Goal: Answer question/provide support

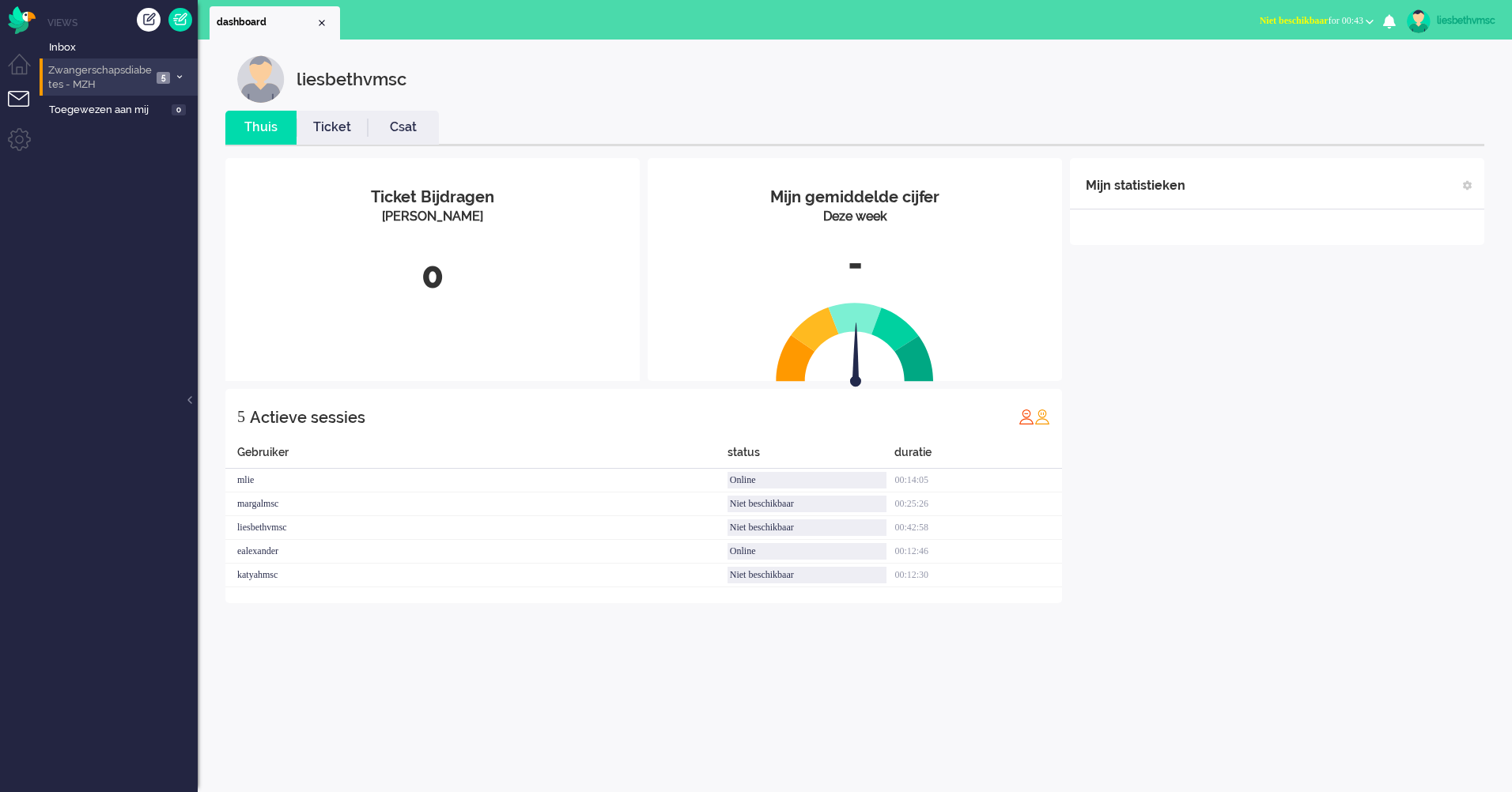
click at [105, 77] on span "Zwangerschapsdiabetes - MZH" at bounding box center [98, 78] width 106 height 29
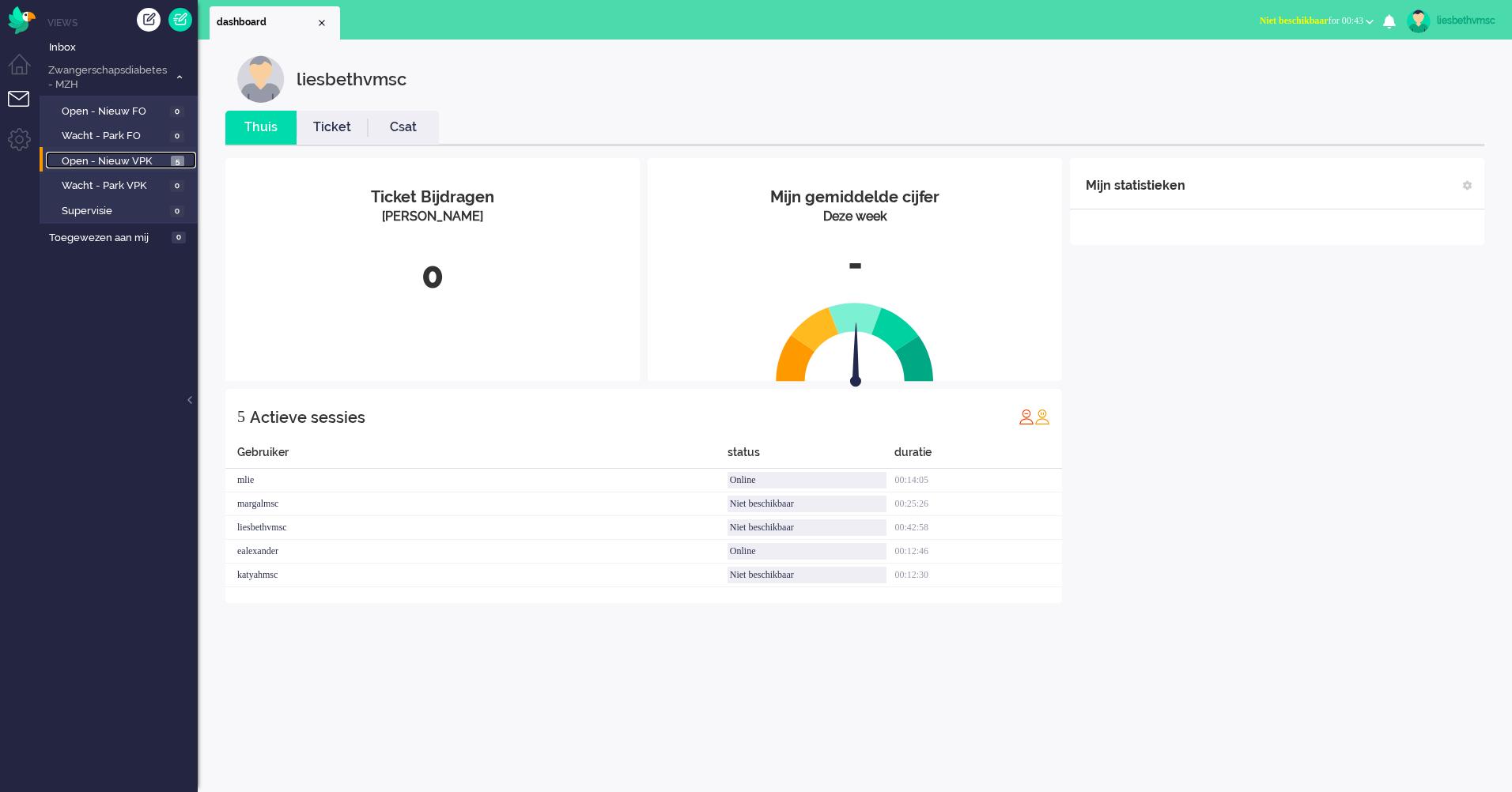
click at [95, 158] on span "Open - Nieuw VPK" at bounding box center [114, 161] width 105 height 15
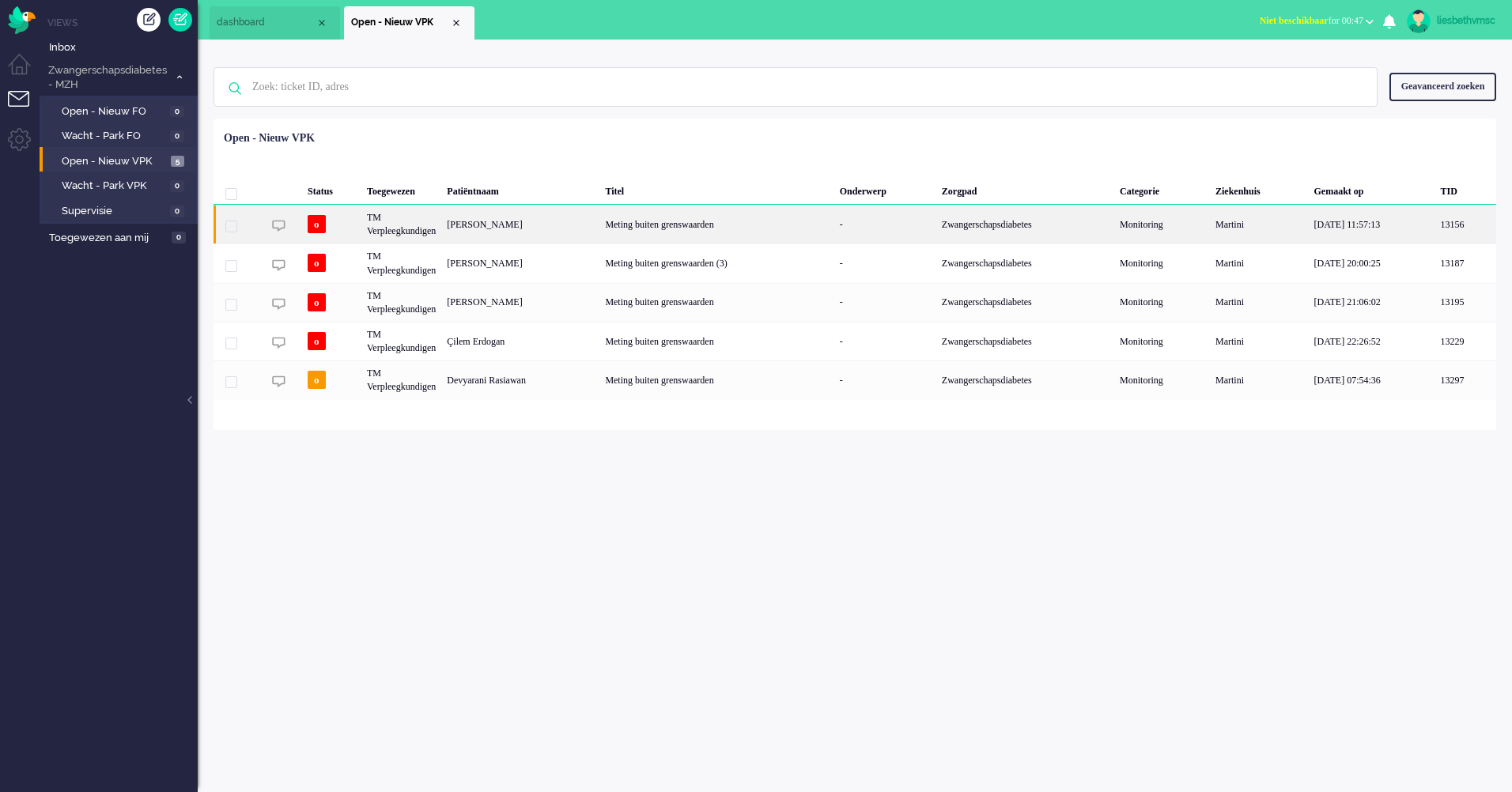
click at [395, 219] on div "TM Verpleegkundigen" at bounding box center [401, 224] width 80 height 38
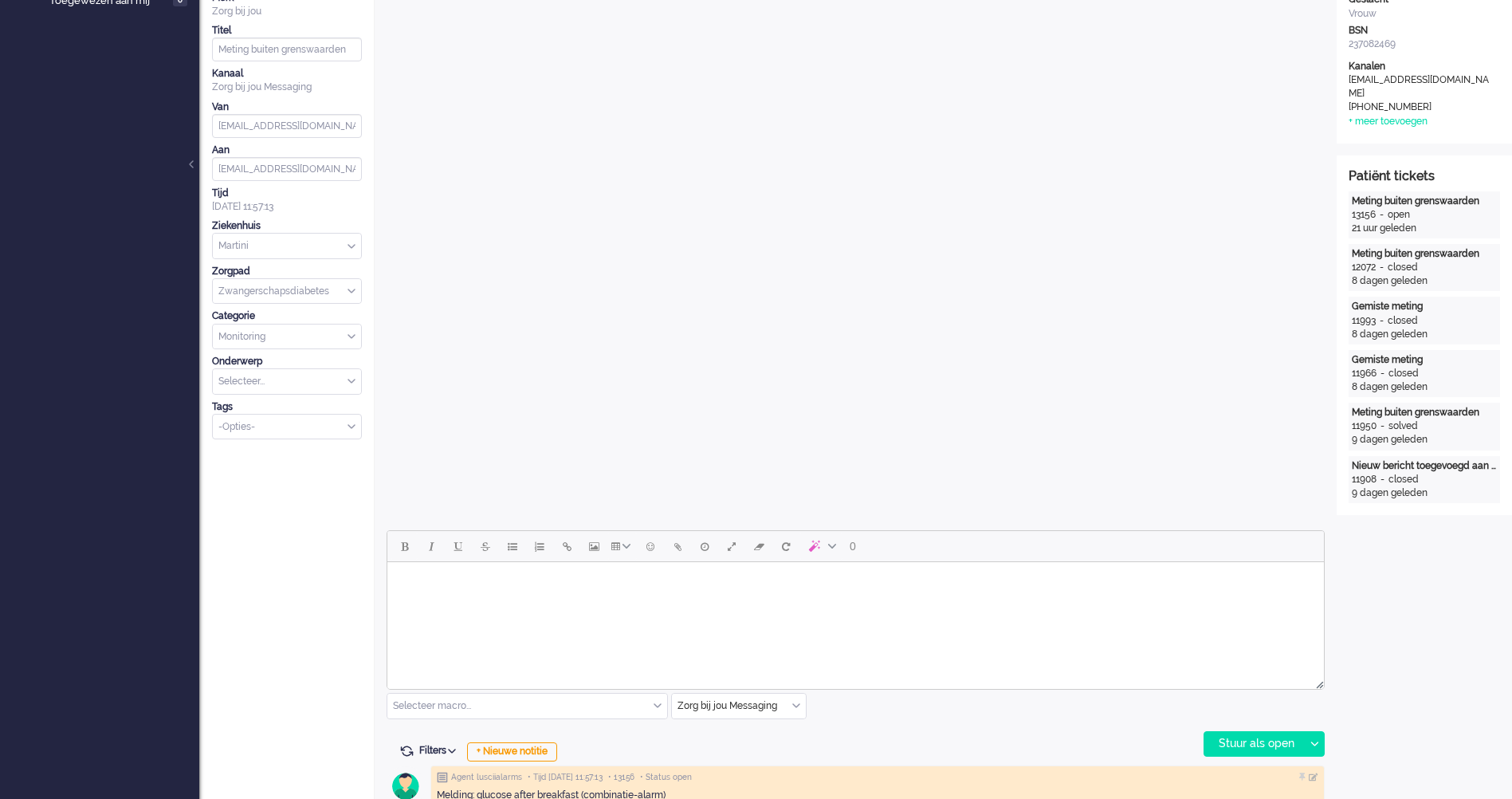
scroll to position [638, 0]
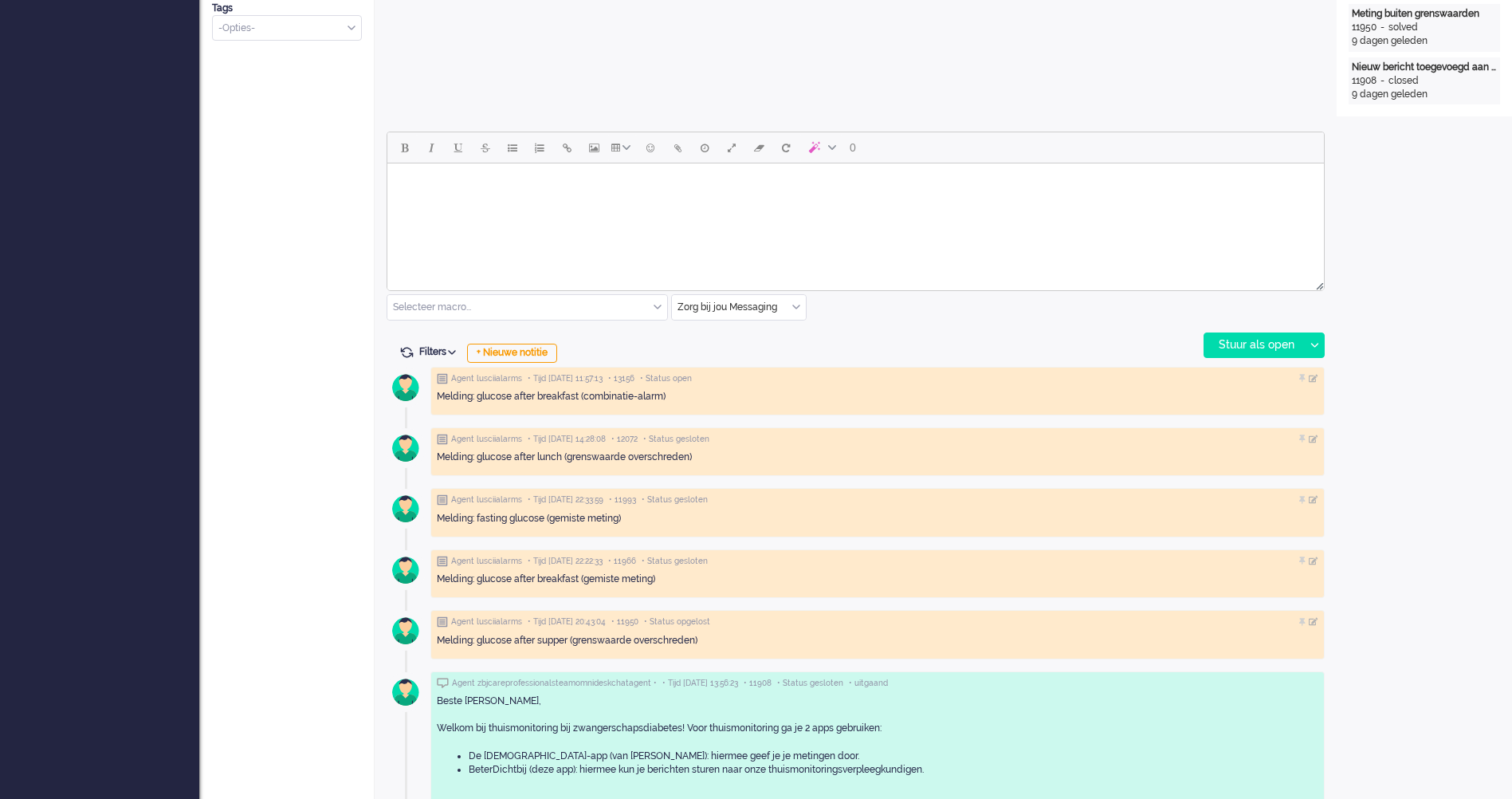
click at [527, 196] on body "Rich Text Area. Press ALT-0 for help." at bounding box center [855, 184] width 924 height 28
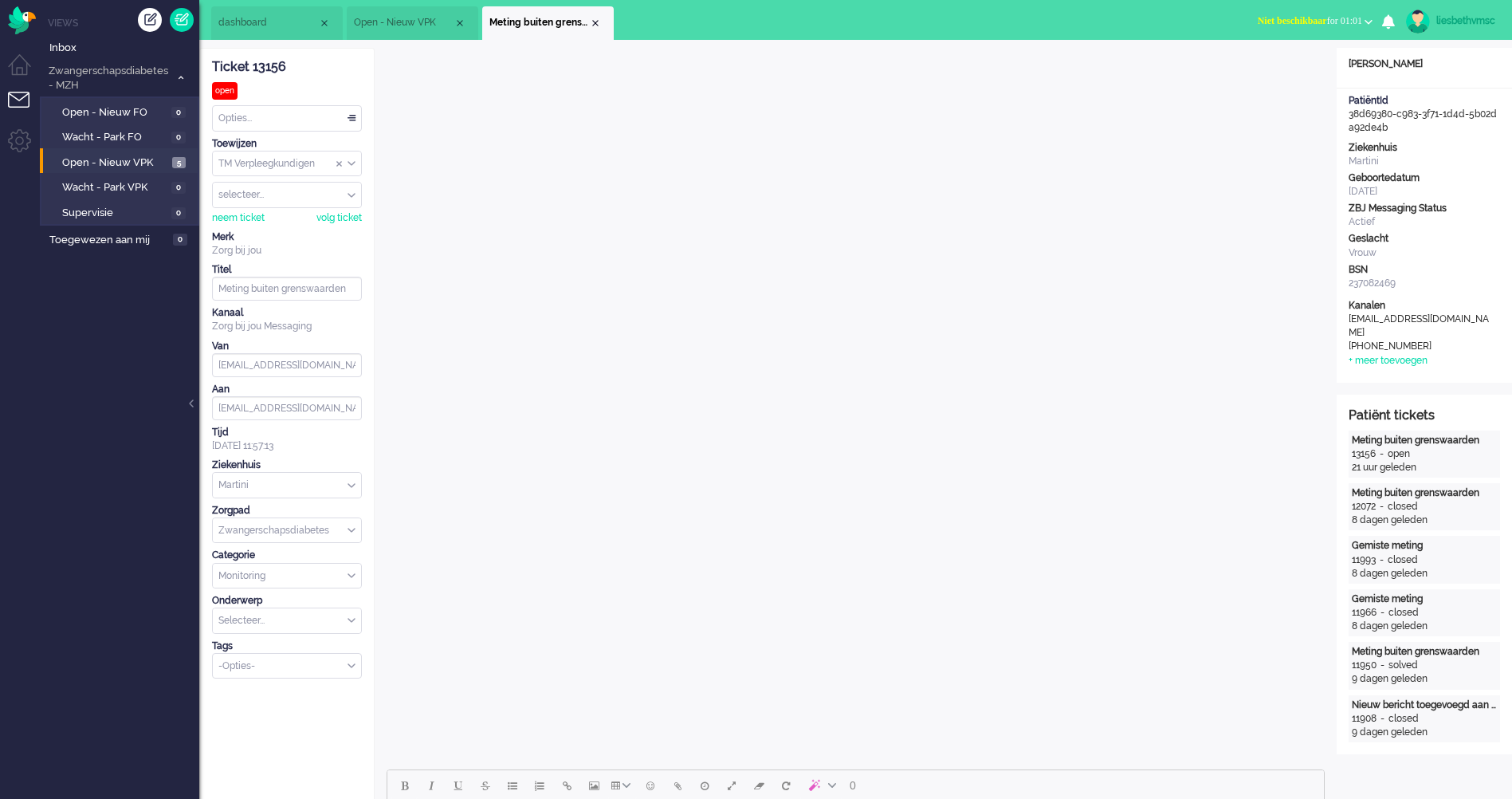
scroll to position [399, 0]
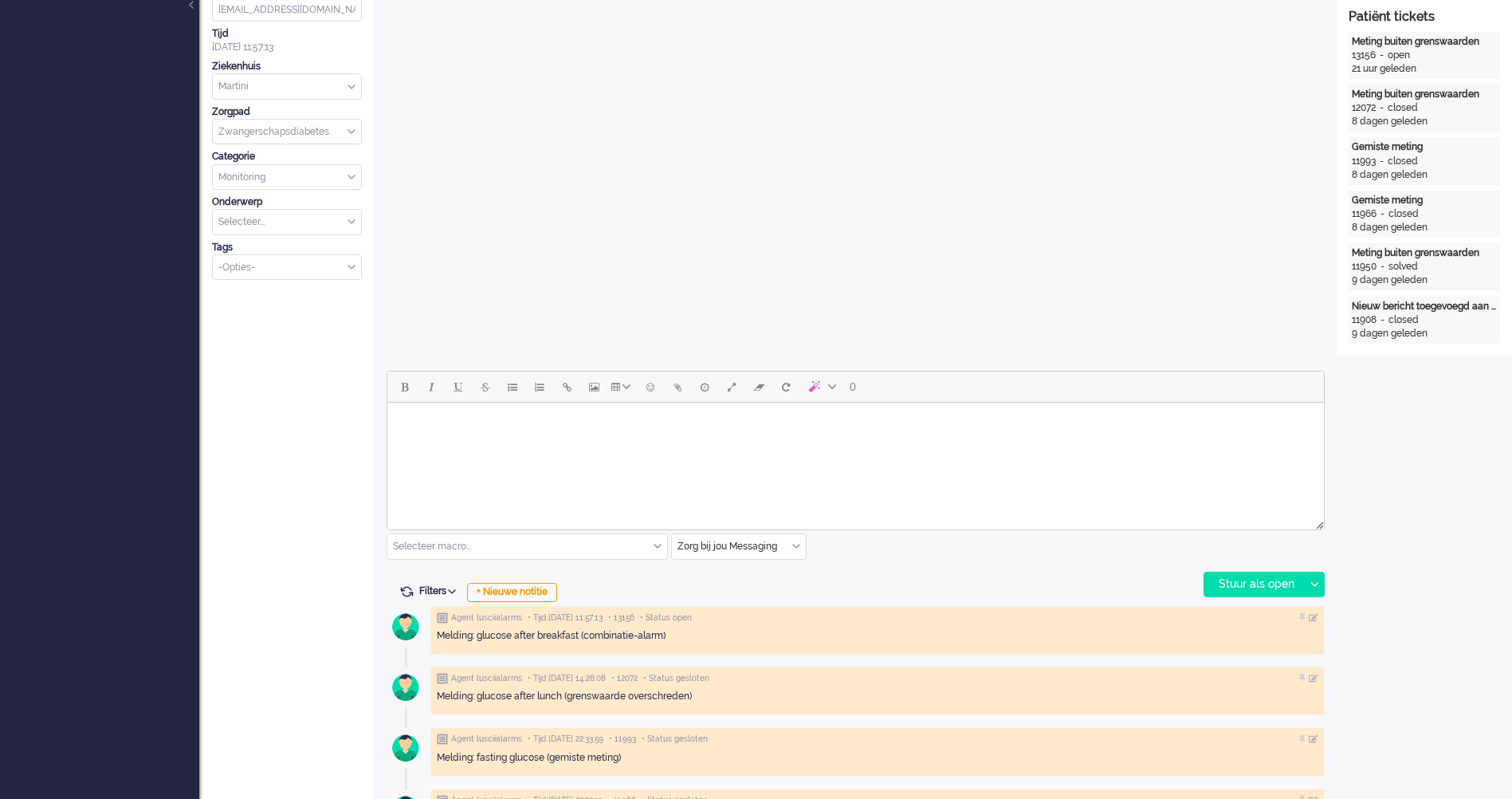
click at [488, 438] on html at bounding box center [855, 423] width 936 height 40
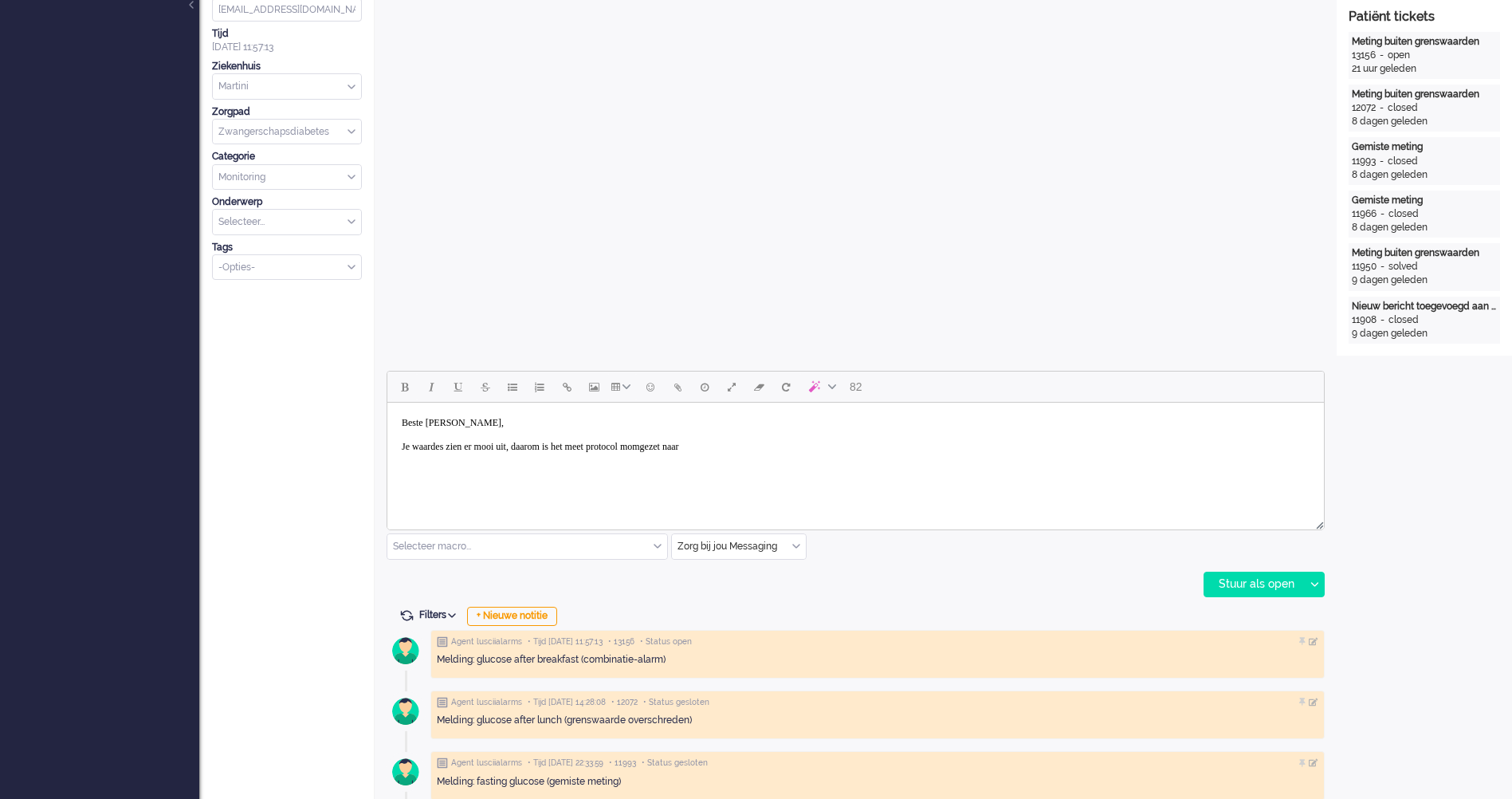
click at [691, 450] on body "Beste Kim, Je waardes zien er mooi uit, daarom is het meet protocol momgezet na…" at bounding box center [855, 435] width 924 height 52
click at [794, 452] on body "Beste Kim, Je waardes zien er mooi uit, daarom is het meet protocol omgezet naar" at bounding box center [855, 435] width 924 height 52
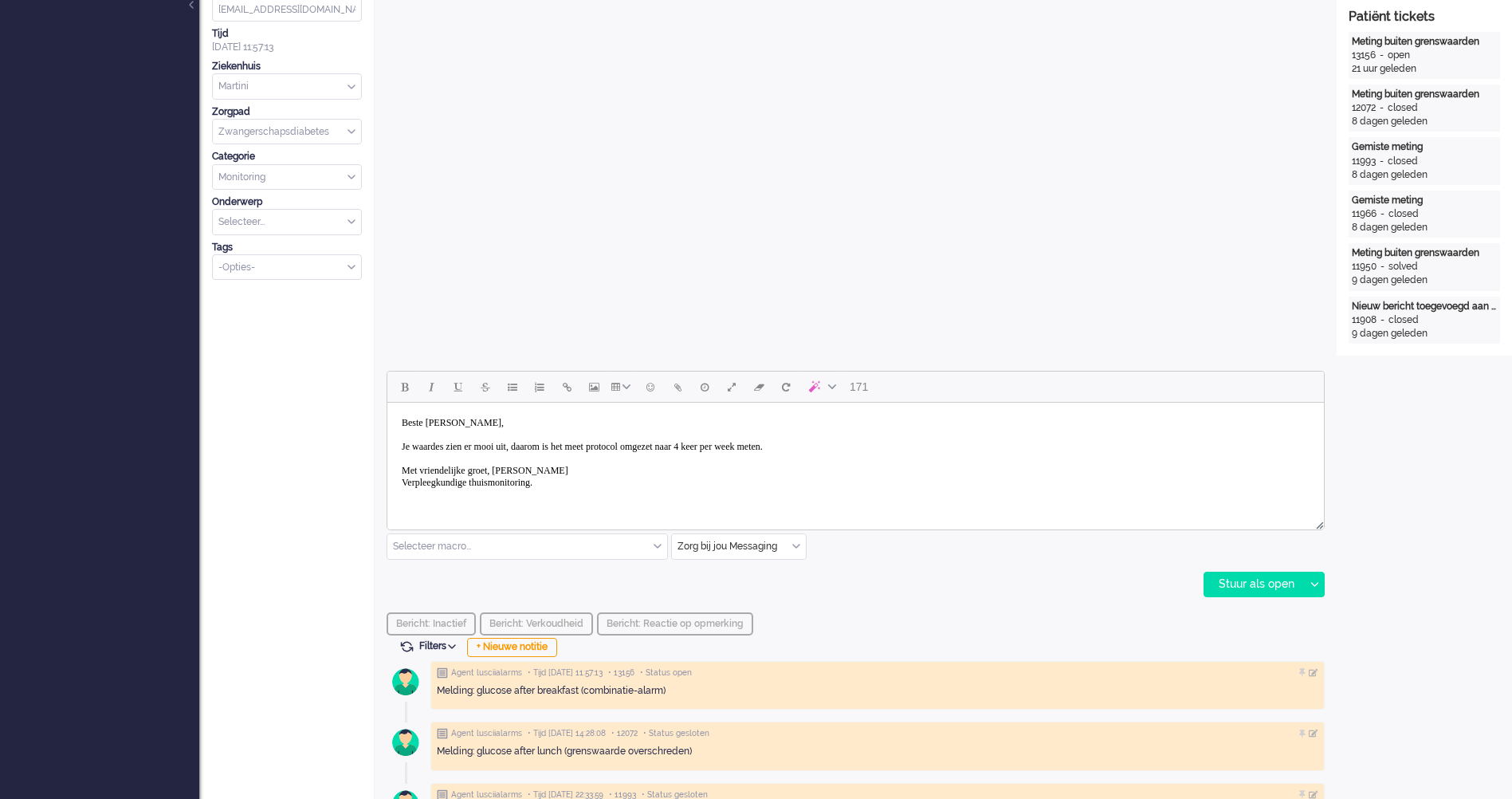
click at [427, 471] on body "Beste Kim, Je waardes zien er mooi uit, daarom is het meet protocol omgezet naa…" at bounding box center [855, 453] width 924 height 87
click at [1317, 582] on icon at bounding box center [1314, 584] width 8 height 4
click at [782, 449] on body "Beste Kim, Je waardes zien er mooi uit, daarom is het meet protocol omgezet naa…" at bounding box center [855, 453] width 924 height 87
click at [1289, 655] on div "Stuur als opgelost" at bounding box center [1271, 657] width 131 height 16
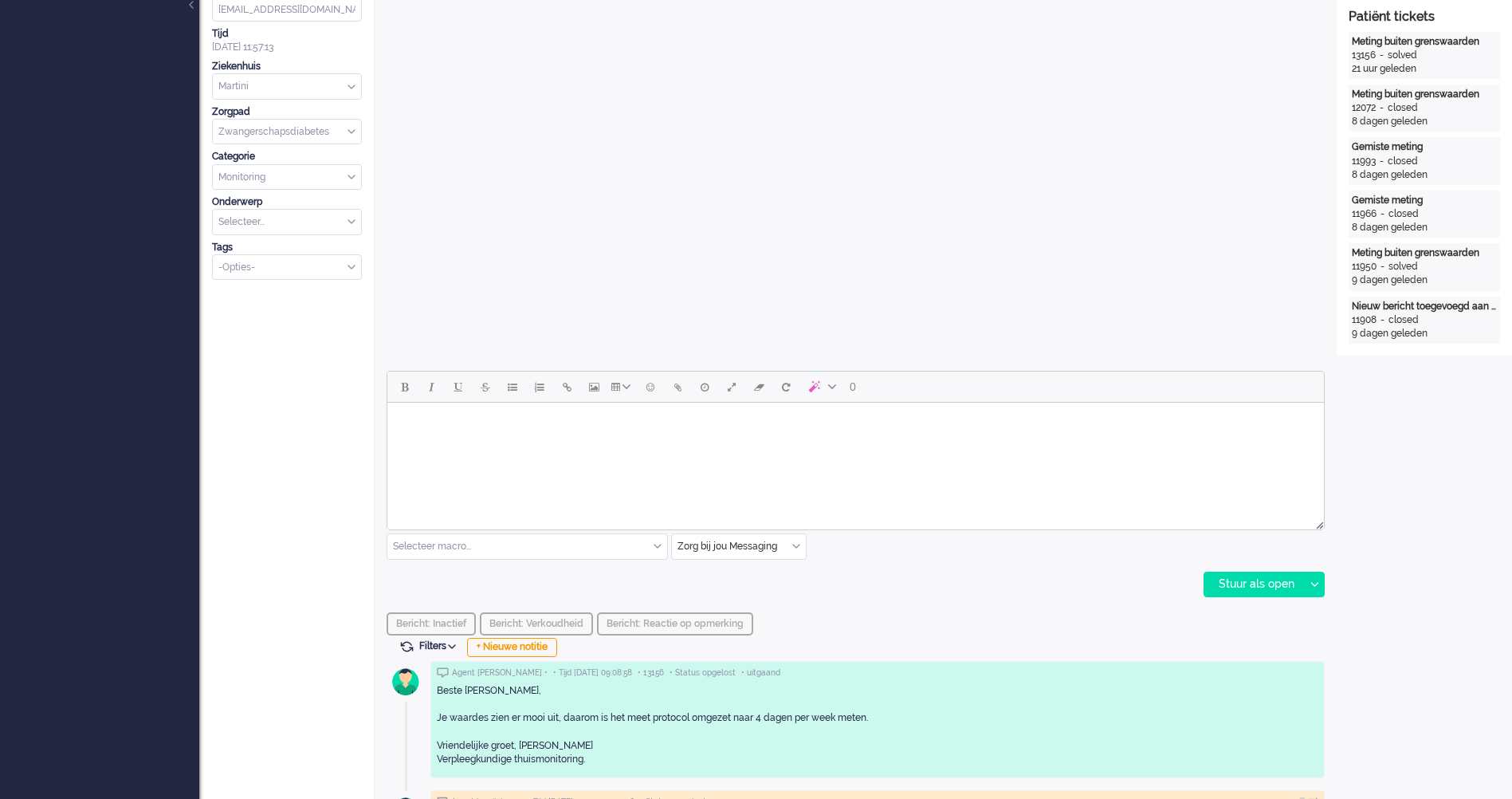
scroll to position [0, 0]
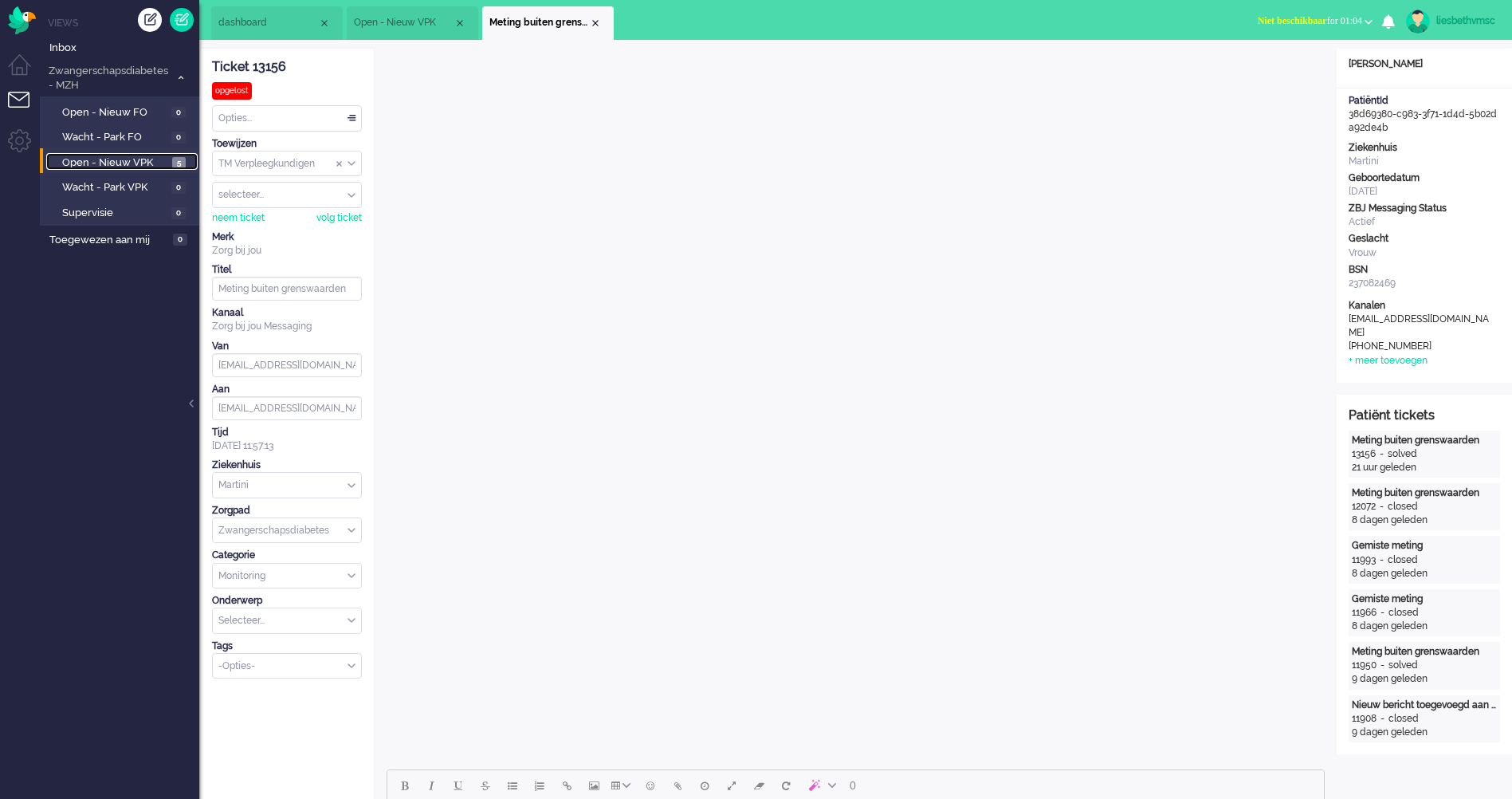
click at [120, 161] on span "Open - Nieuw VPK" at bounding box center [115, 163] width 106 height 15
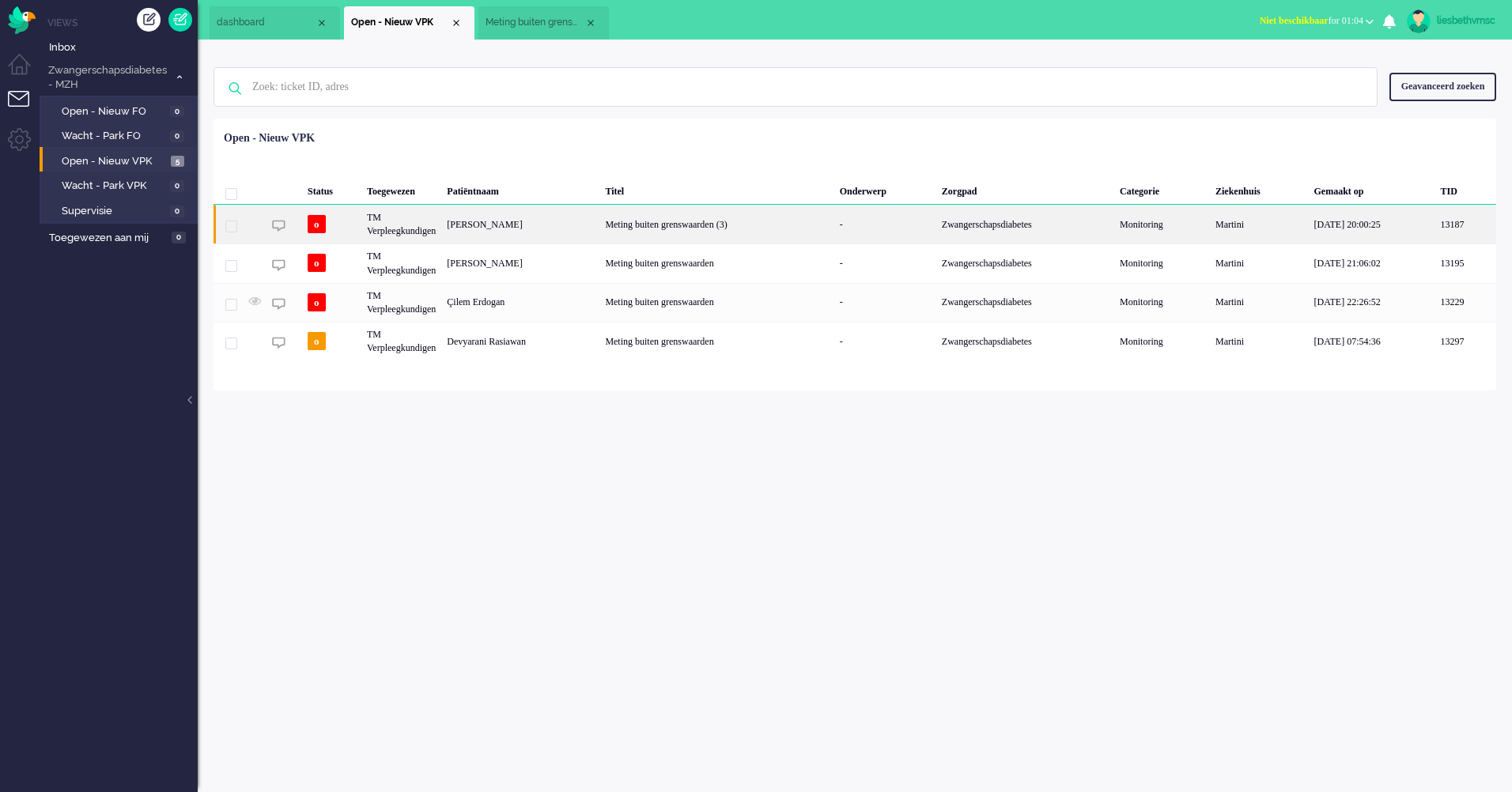
click at [501, 222] on div "Nicky Witwers" at bounding box center [520, 224] width 158 height 38
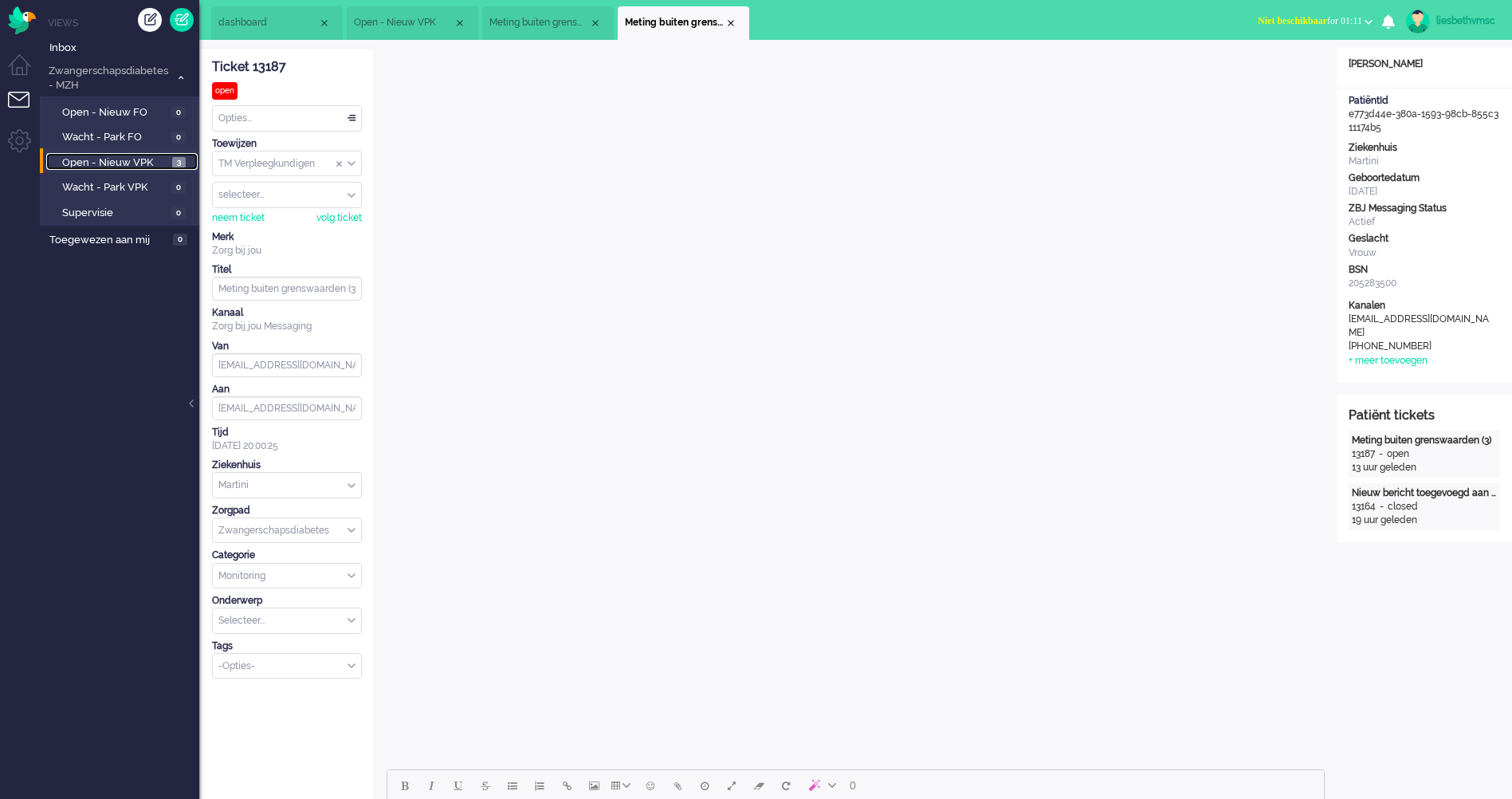
click at [127, 160] on span "Open - Nieuw VPK" at bounding box center [115, 163] width 106 height 15
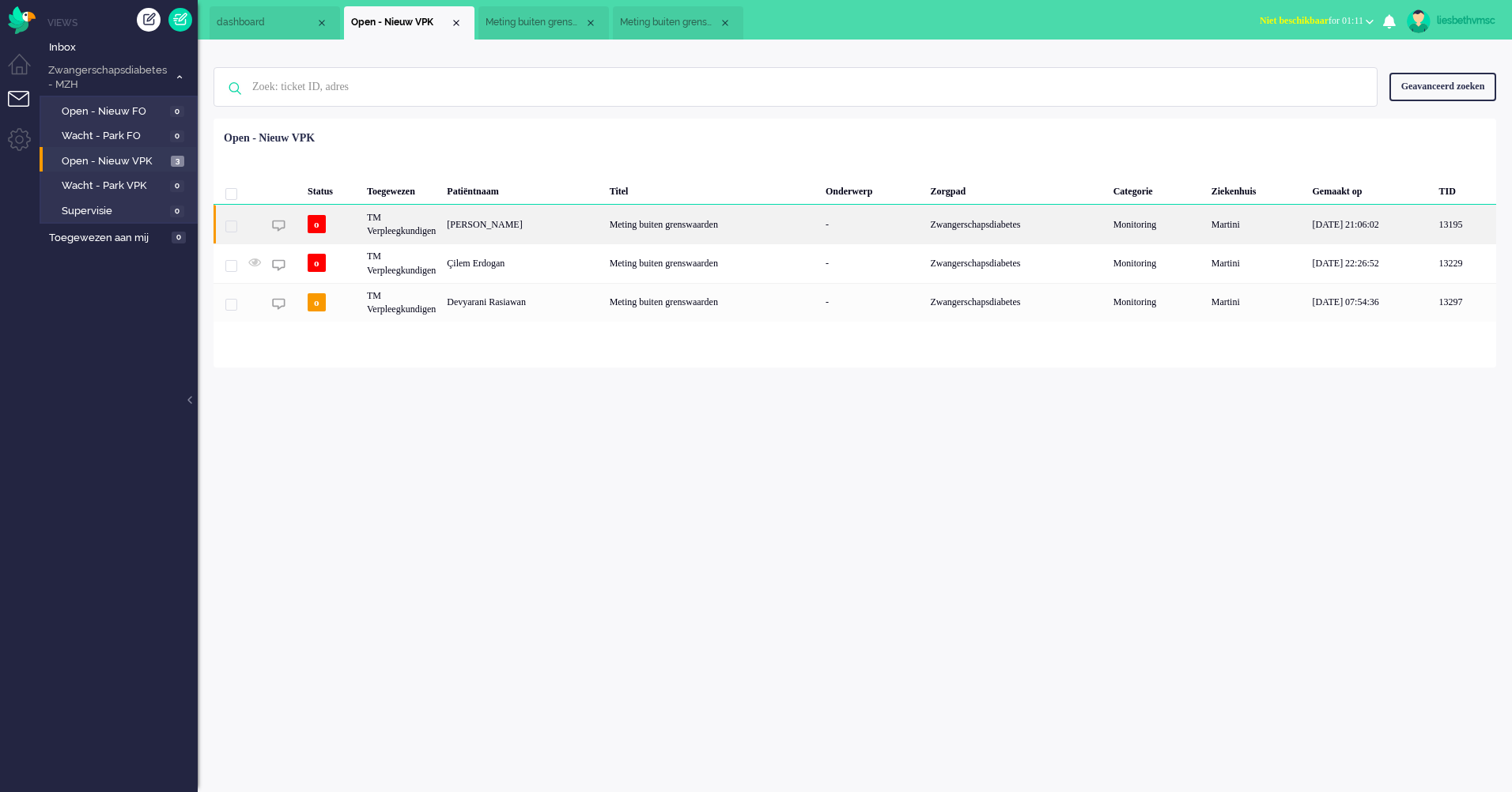
click at [409, 226] on div "TM Verpleegkundigen" at bounding box center [401, 224] width 80 height 38
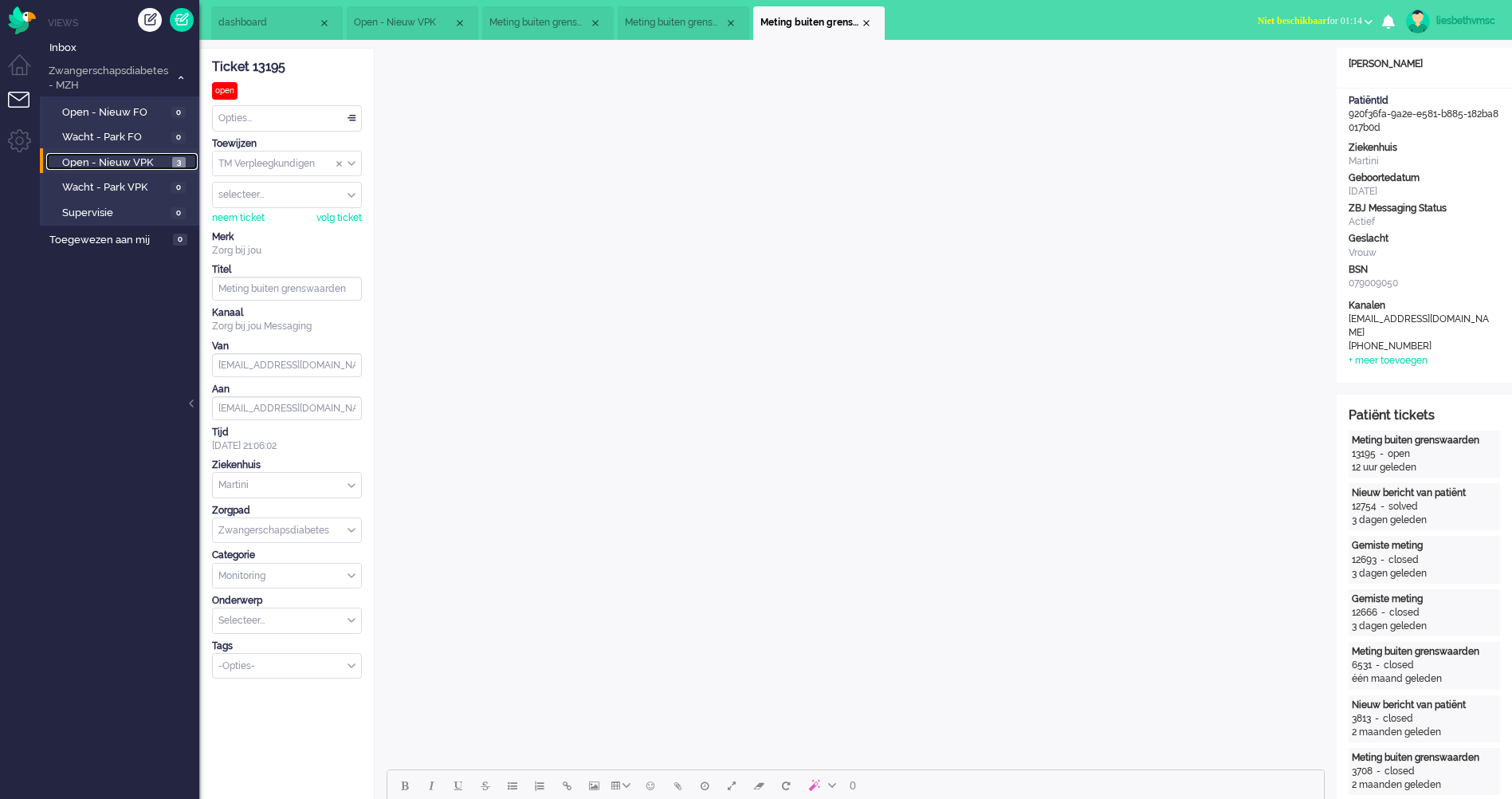
click at [122, 166] on span "Open - Nieuw VPK" at bounding box center [115, 163] width 106 height 15
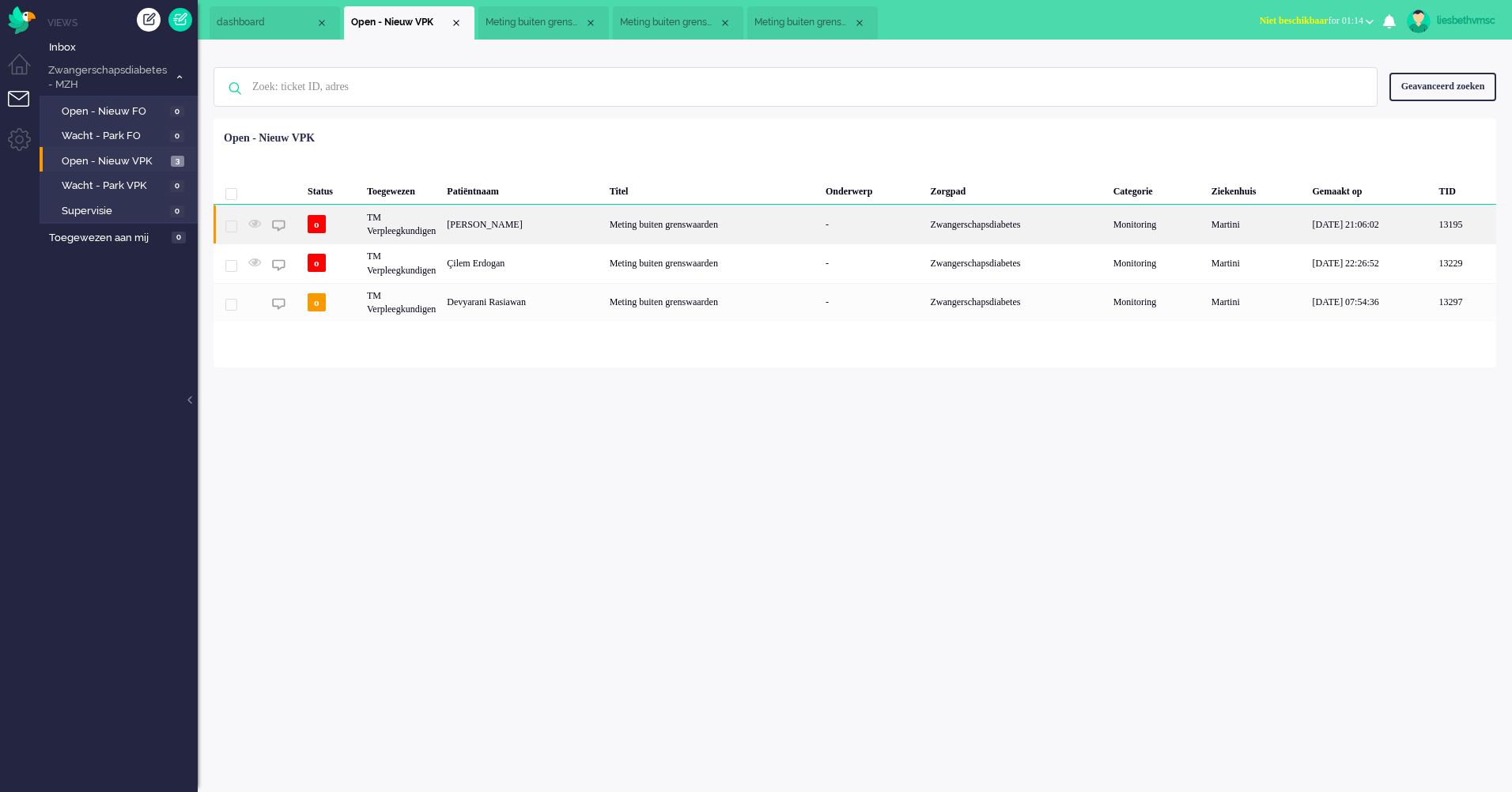
click at [511, 229] on div "Ellen Carola Hannessen" at bounding box center [523, 224] width 162 height 38
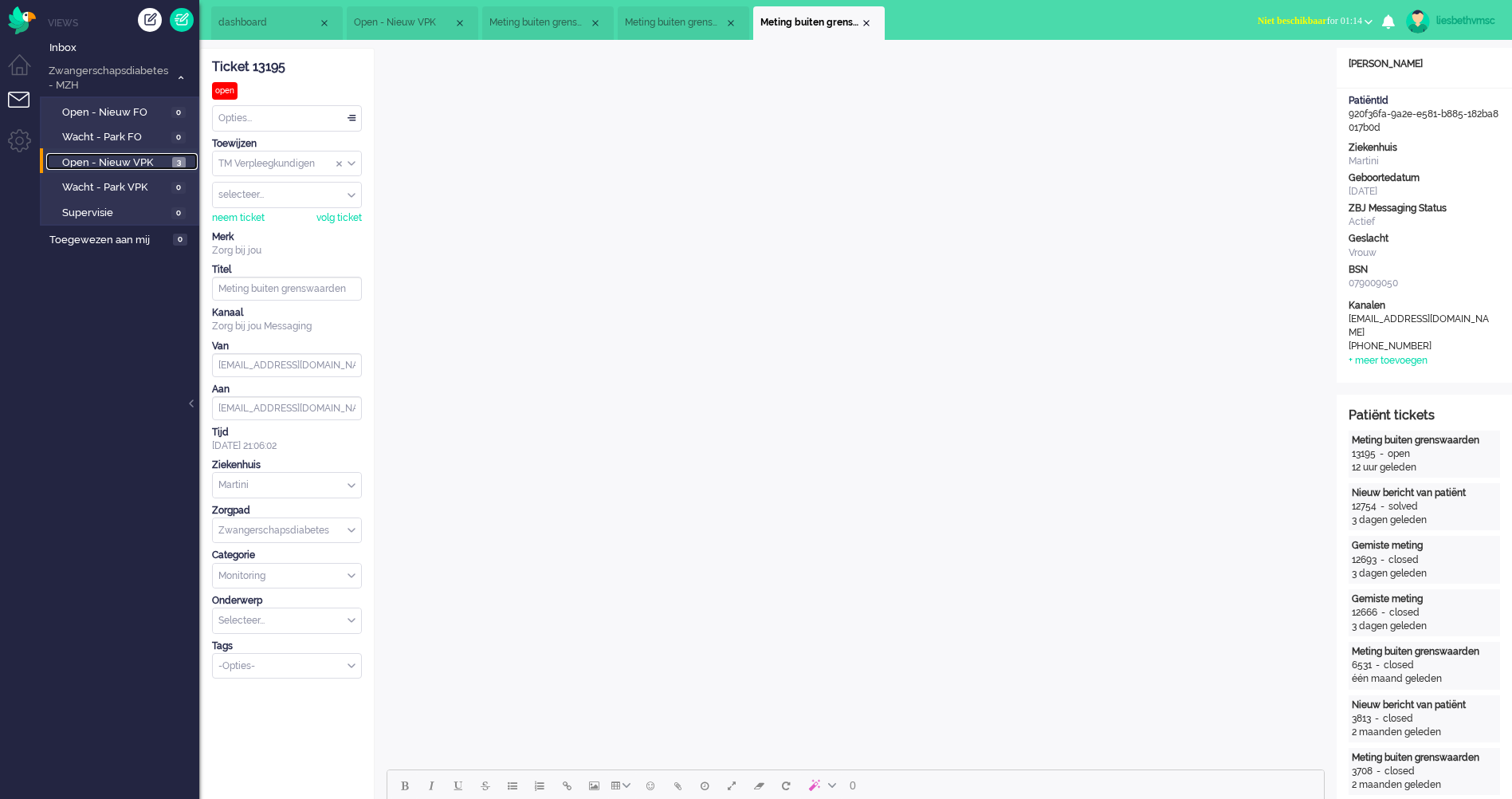
click at [106, 157] on span "Open - Nieuw VPK" at bounding box center [115, 163] width 106 height 15
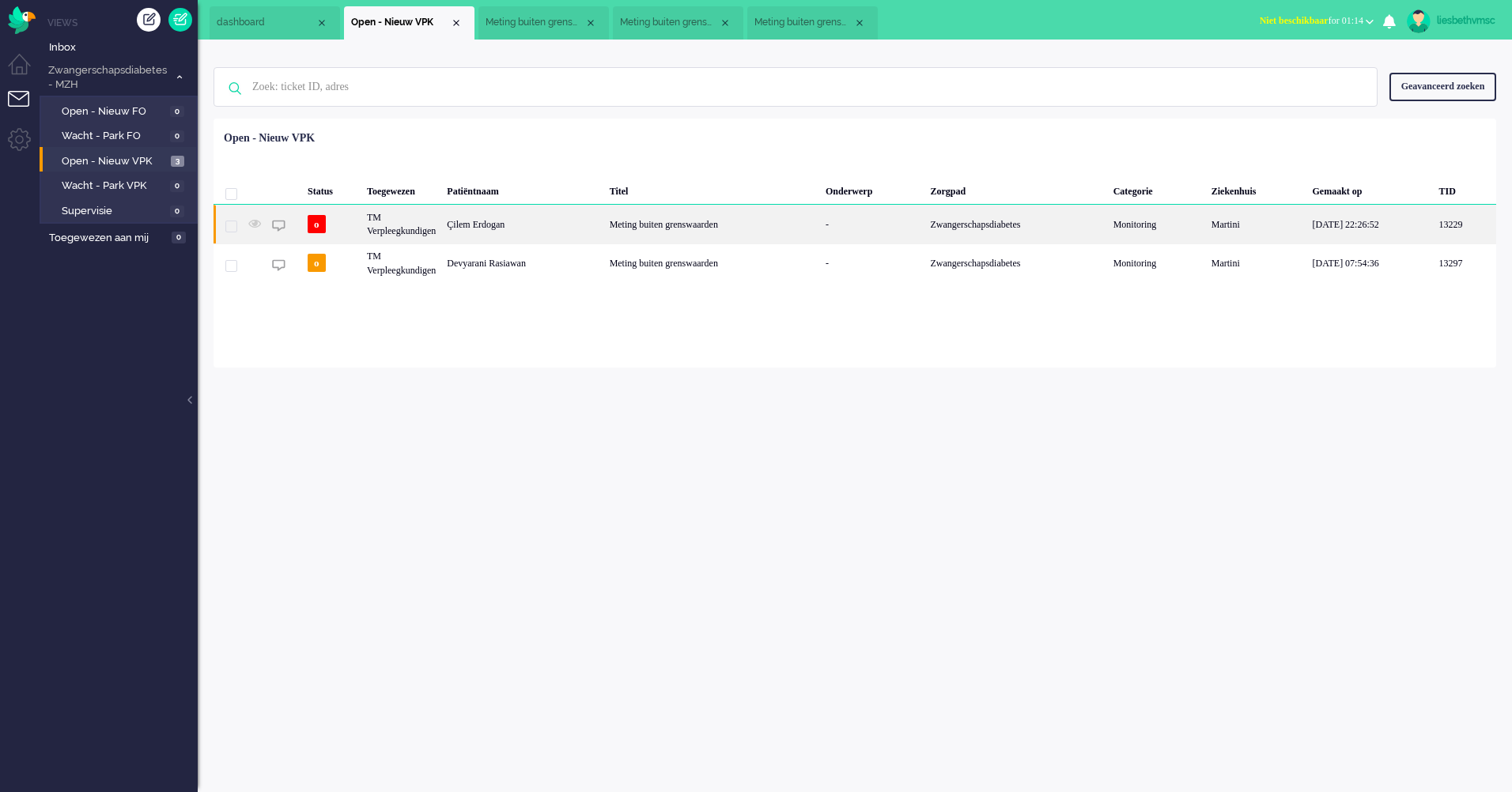
click at [500, 225] on div "Çilem Erdogan" at bounding box center [523, 224] width 162 height 38
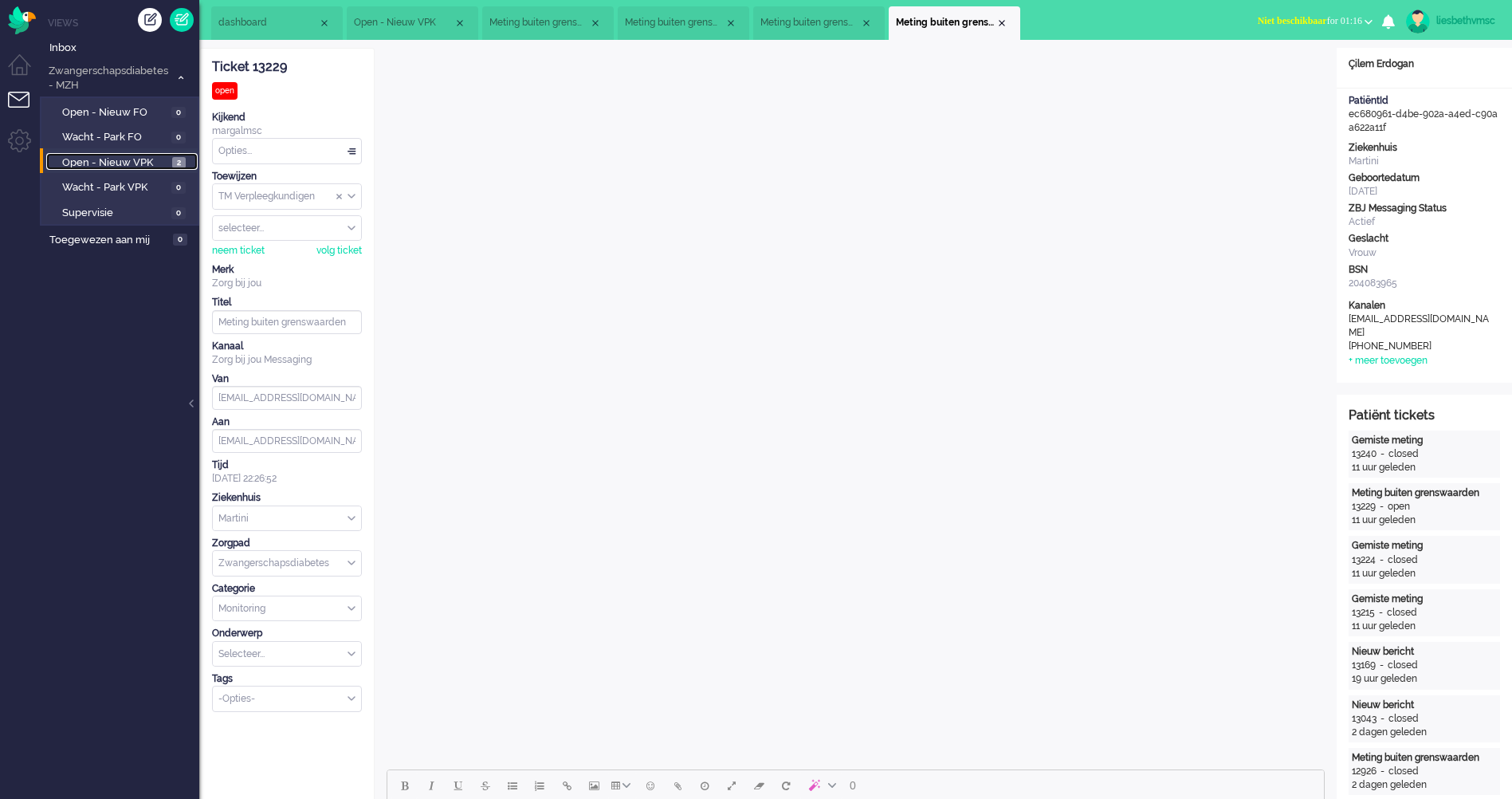
click at [108, 165] on span "Open - Nieuw VPK" at bounding box center [115, 163] width 106 height 15
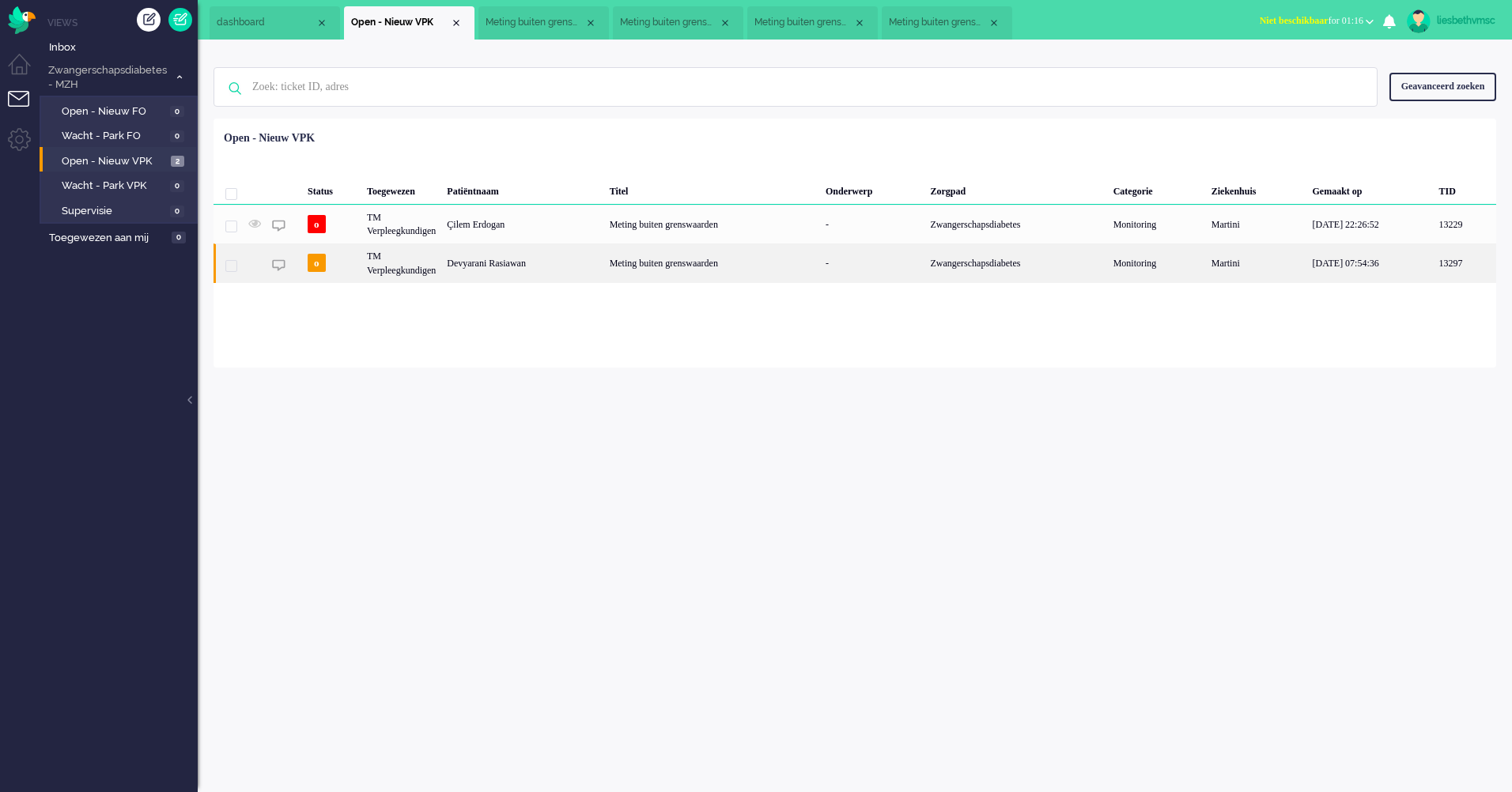
click at [504, 268] on div "Devyarani Rasiawan" at bounding box center [523, 262] width 162 height 38
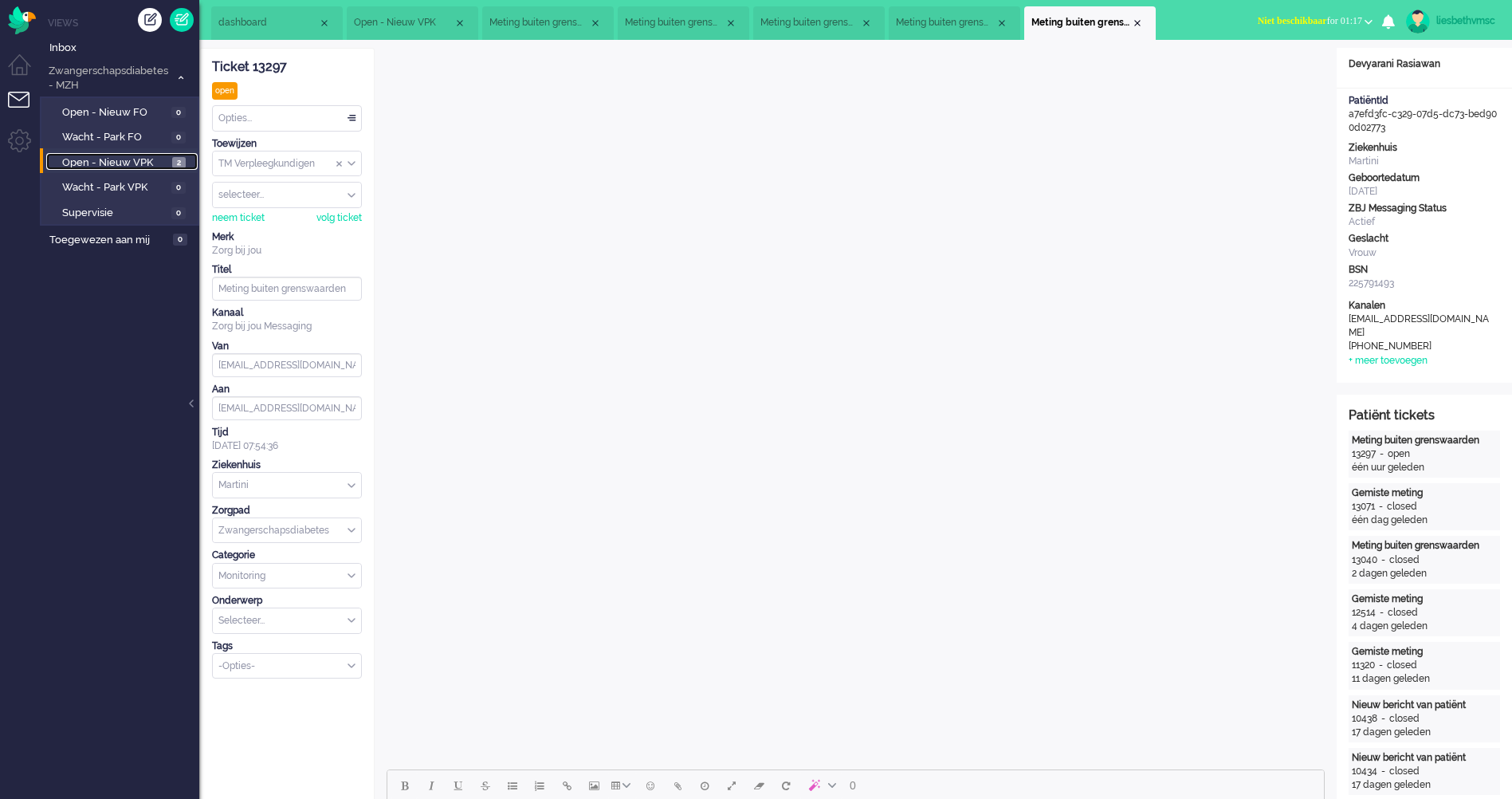
click at [112, 163] on span "Open - Nieuw VPK" at bounding box center [115, 163] width 106 height 15
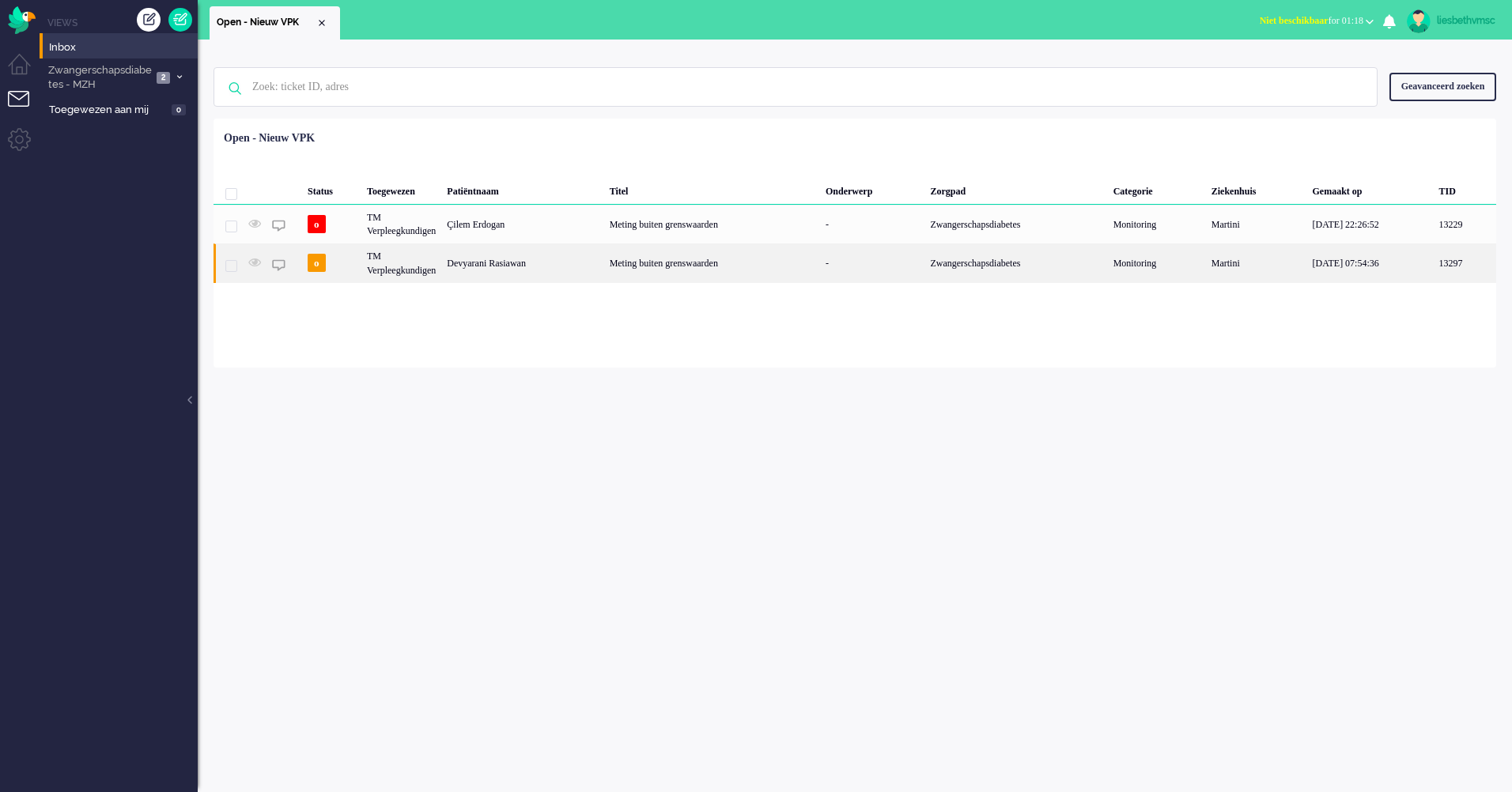
click at [427, 274] on div "TM Verpleegkundigen" at bounding box center [401, 262] width 80 height 38
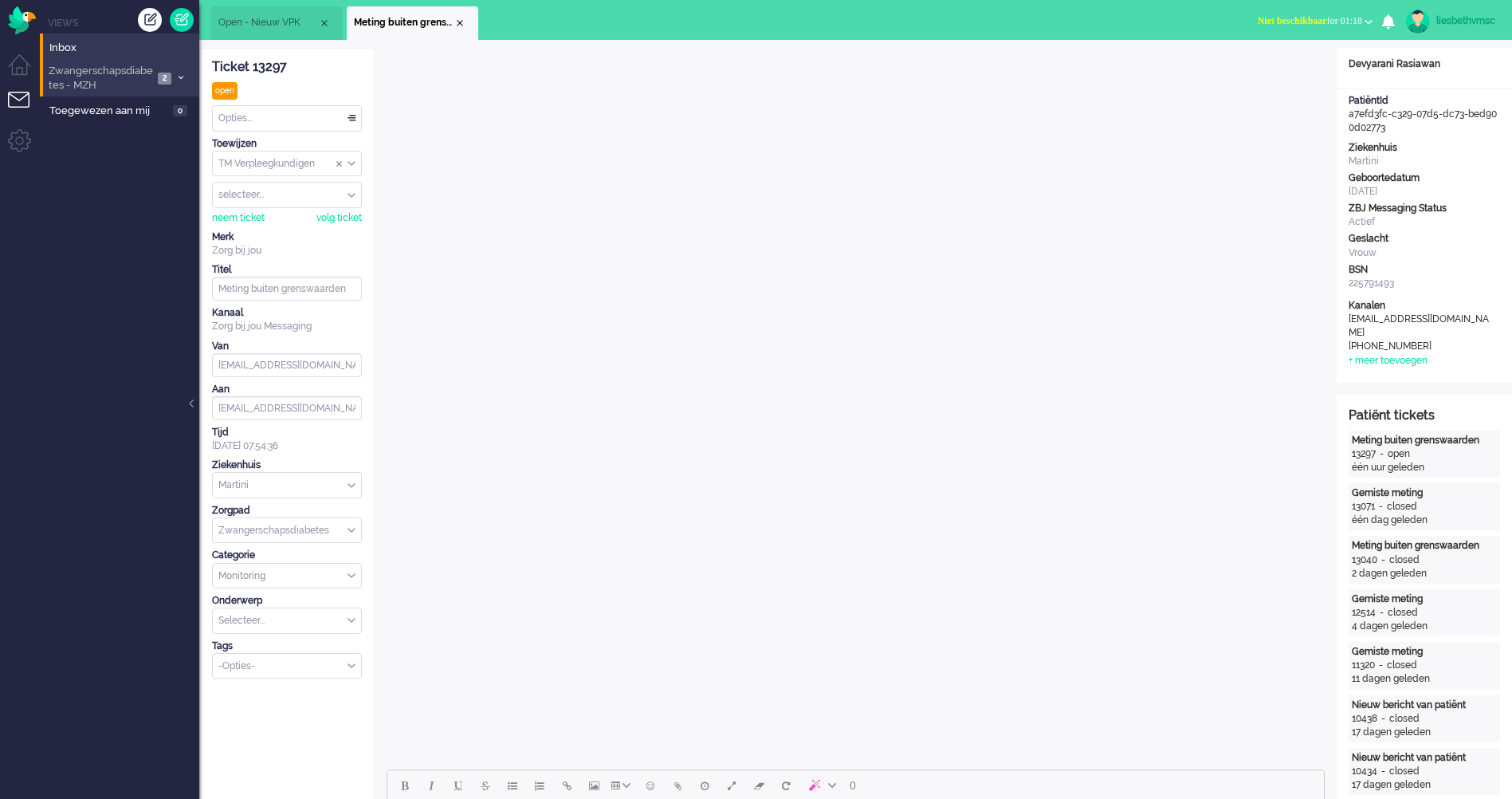
click at [110, 72] on span "Zwangerschapsdiabetes - MZH" at bounding box center [99, 78] width 107 height 30
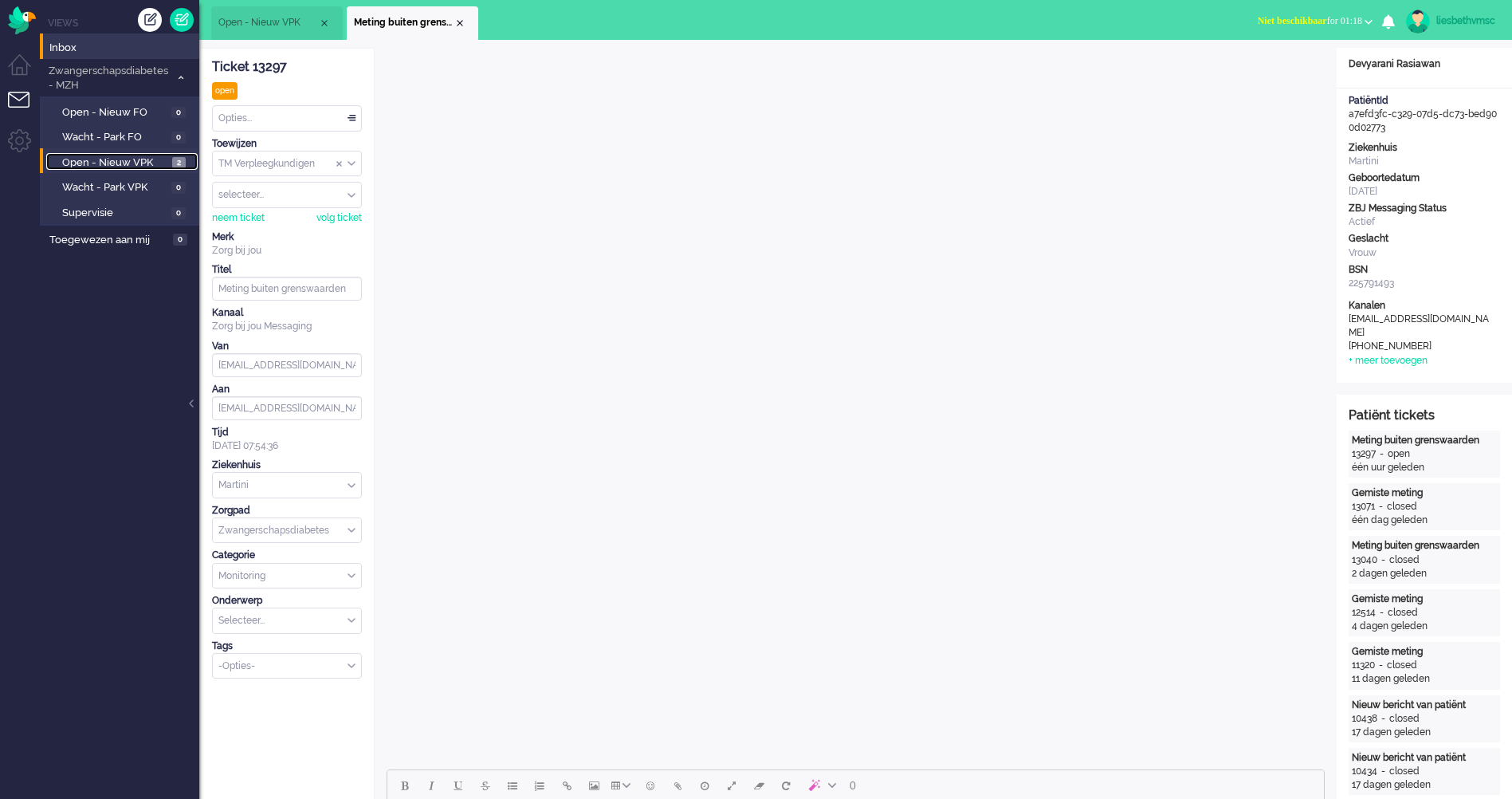
click at [105, 157] on span "Open - Nieuw VPK" at bounding box center [115, 163] width 106 height 15
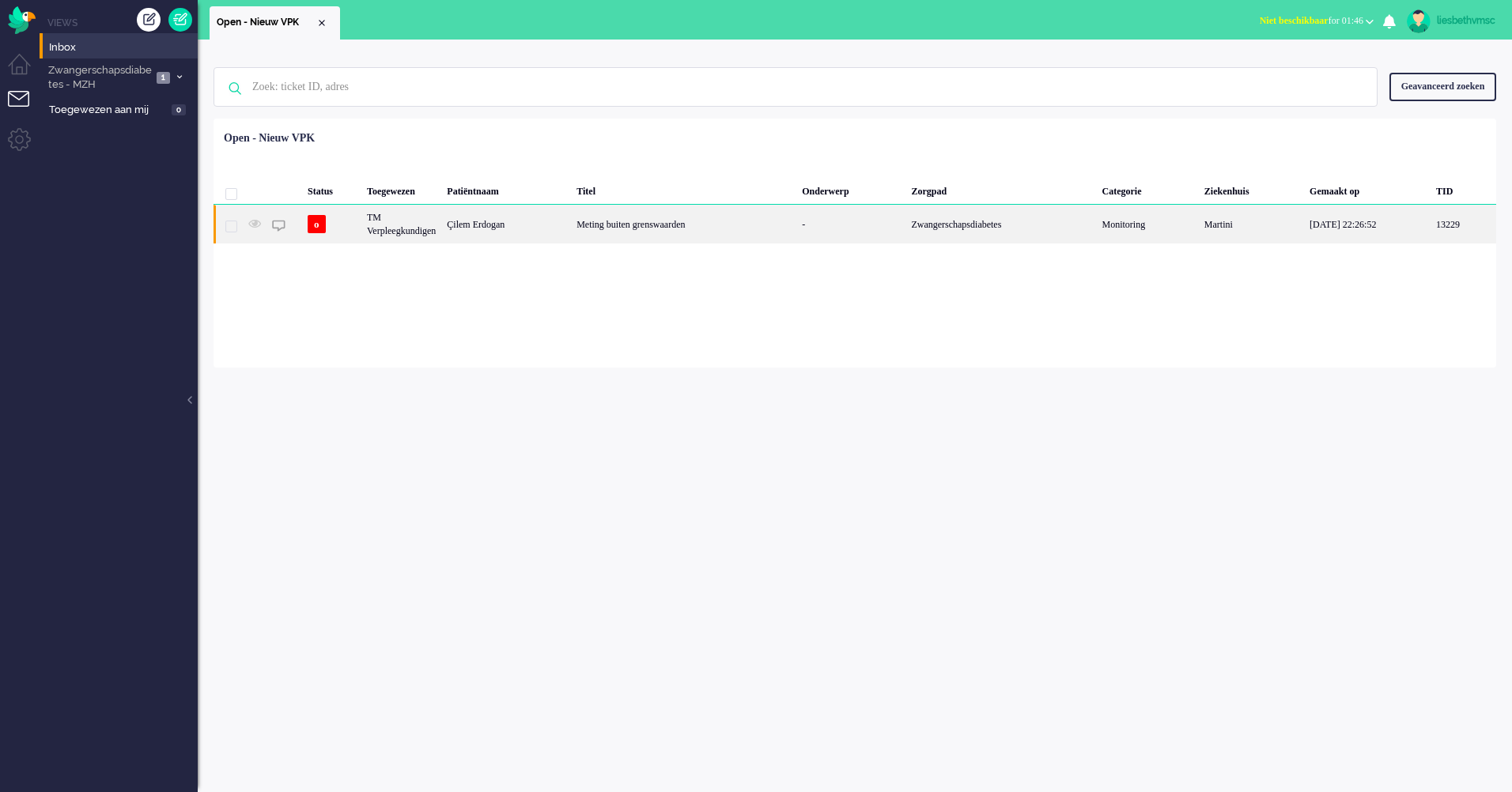
click at [383, 233] on div "TM Verpleegkundigen" at bounding box center [401, 224] width 80 height 38
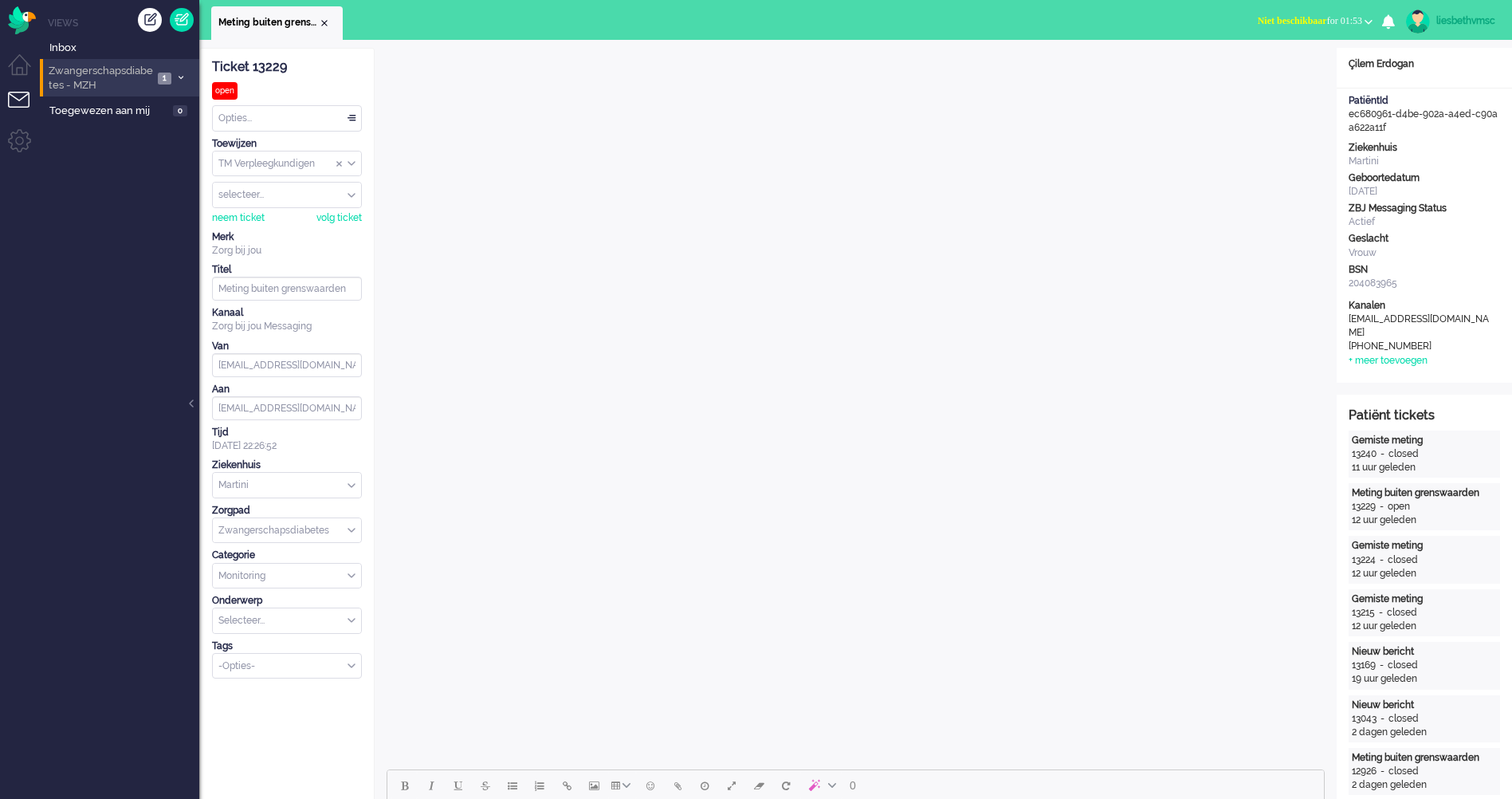
click at [79, 81] on span "Zwangerschapsdiabetes - MZH" at bounding box center [99, 78] width 107 height 30
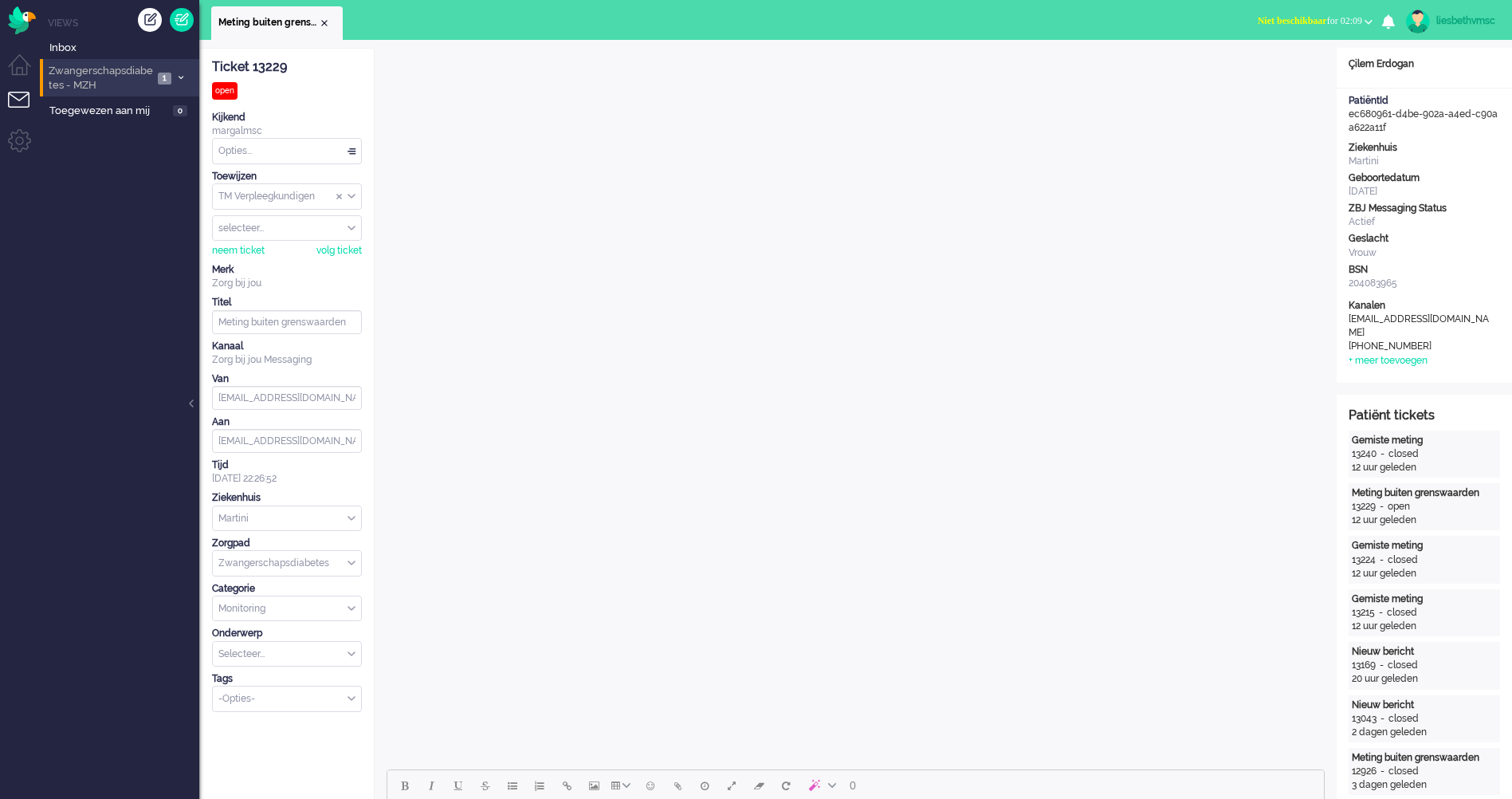
click at [87, 77] on span "Zwangerschapsdiabetes - MZH" at bounding box center [99, 78] width 107 height 30
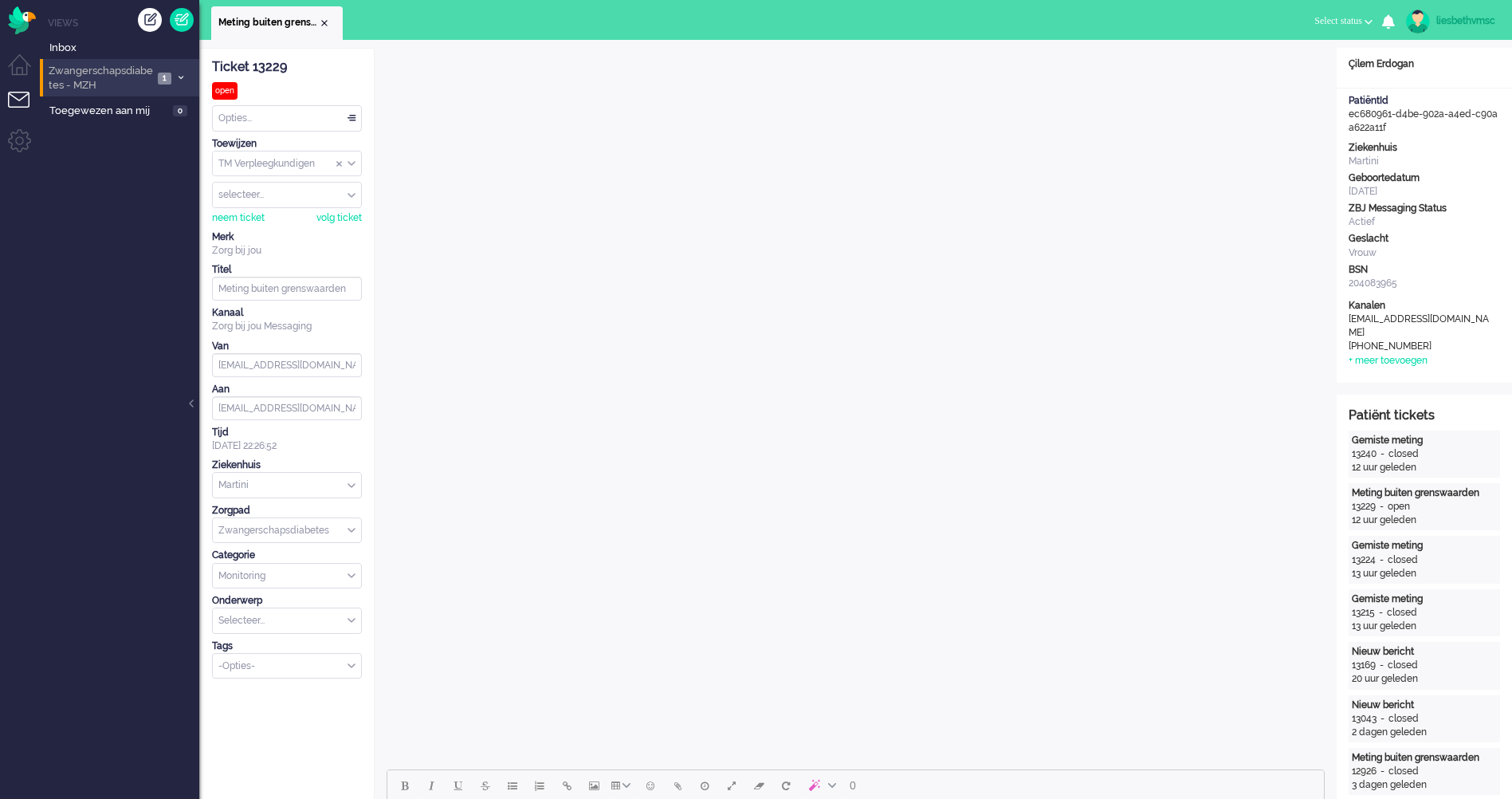
click at [105, 76] on span "Zwangerschapsdiabetes - MZH" at bounding box center [99, 78] width 107 height 30
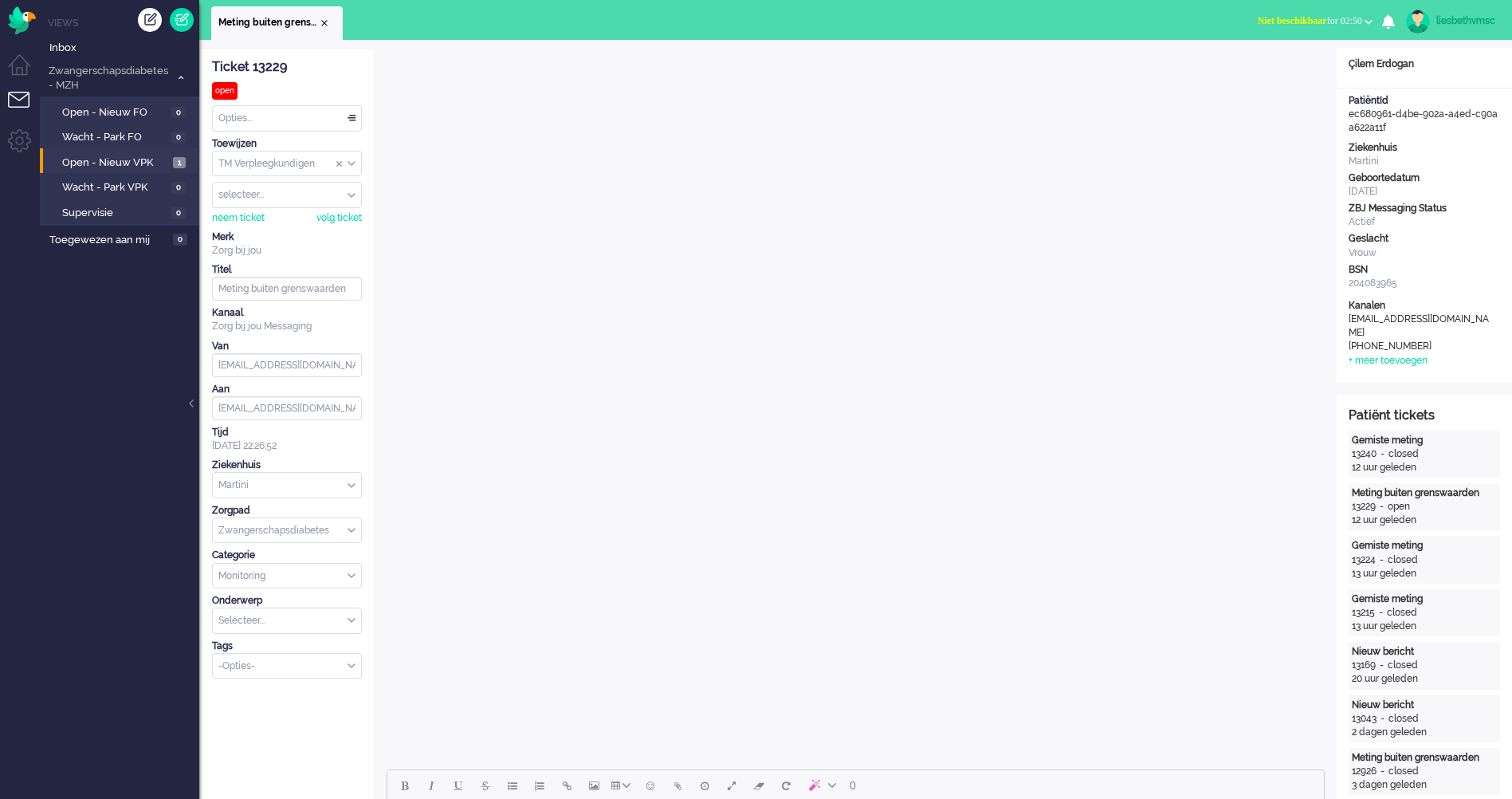
click at [96, 158] on span "Open - Nieuw VPK" at bounding box center [115, 163] width 107 height 15
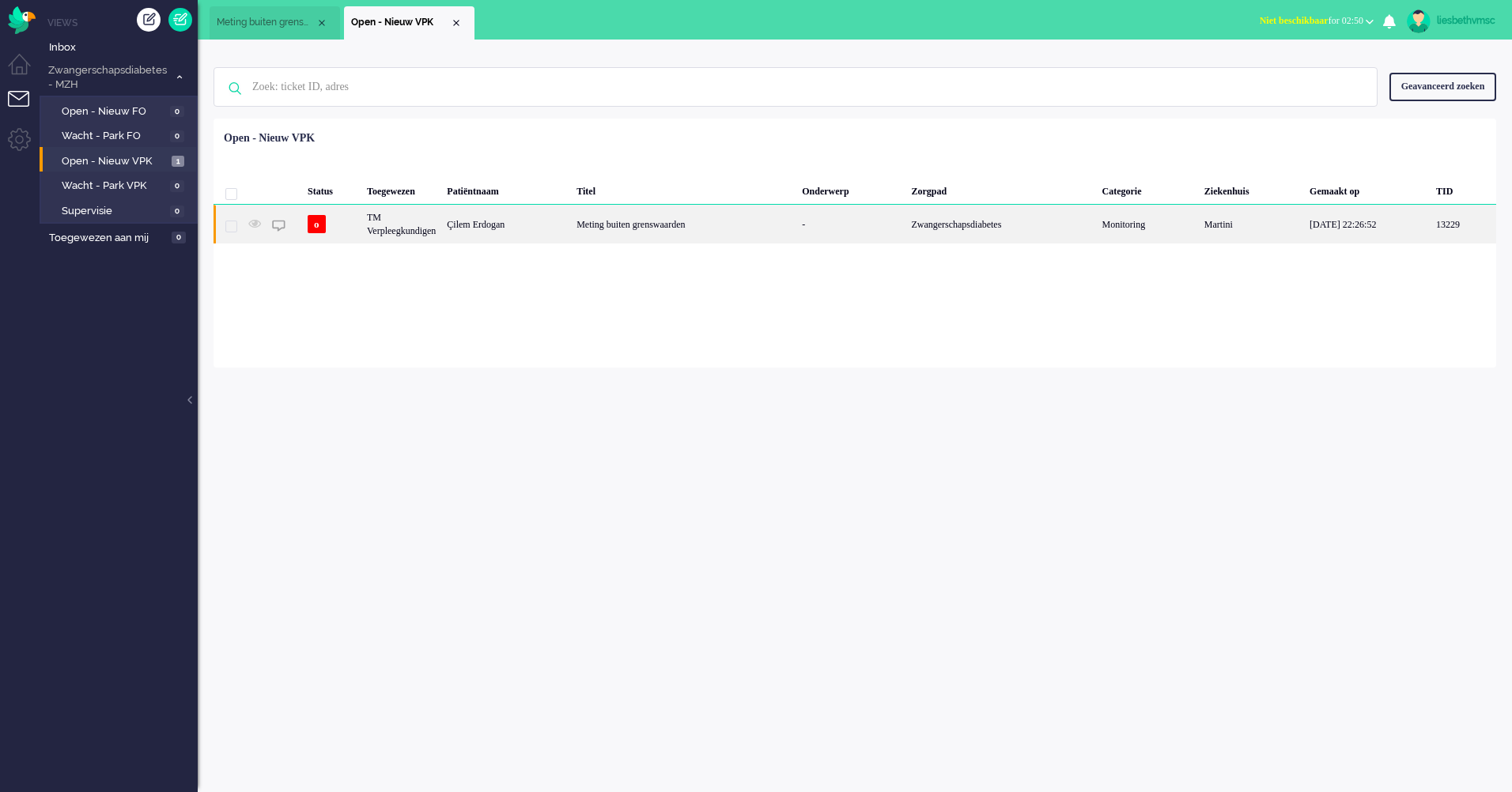
click at [661, 227] on div "Meting buiten grenswaarden" at bounding box center [683, 224] width 226 height 38
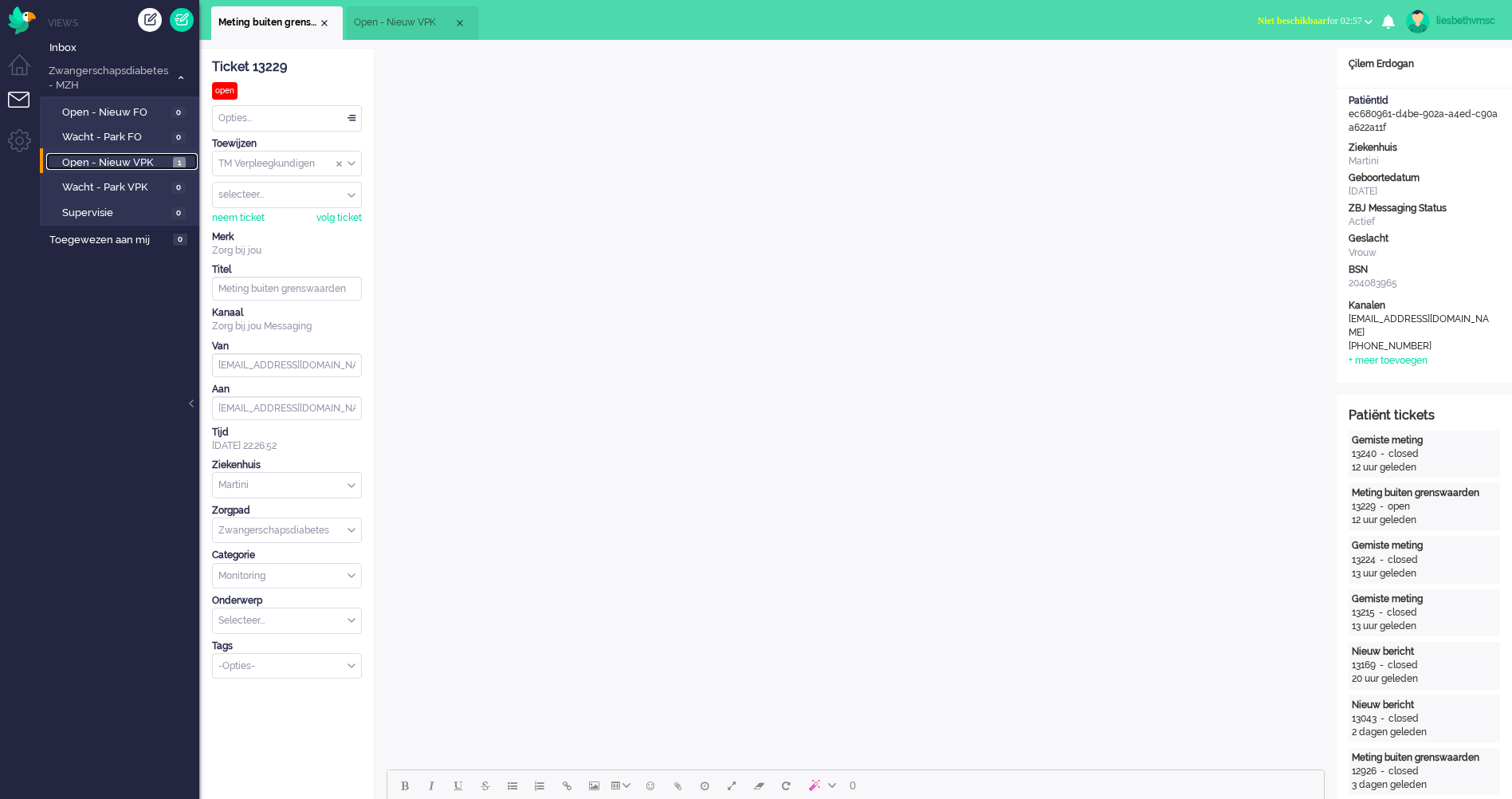
click at [109, 162] on span "Open - Nieuw VPK" at bounding box center [115, 163] width 107 height 15
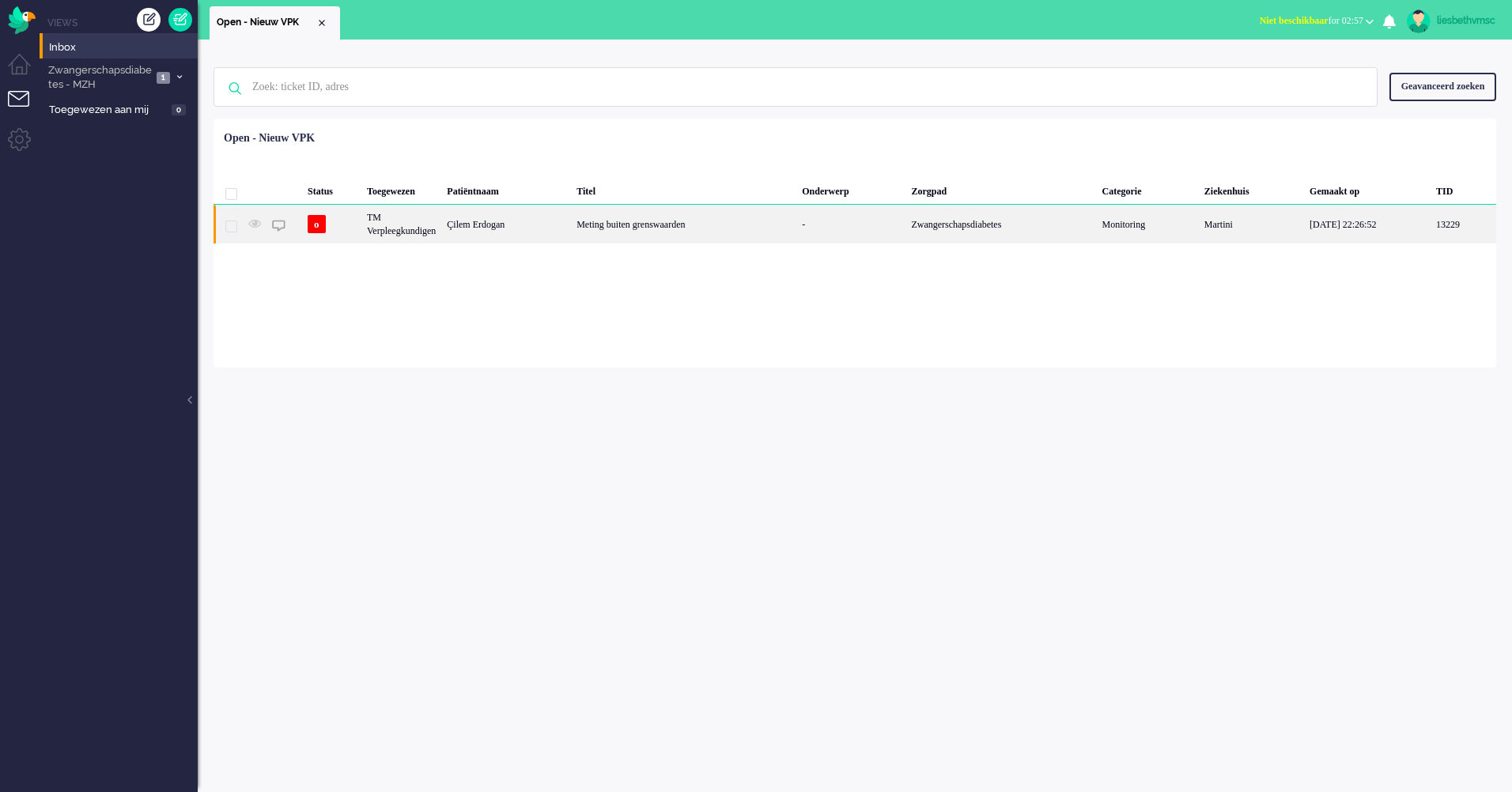
click at [406, 221] on div "TM Verpleegkundigen" at bounding box center [401, 224] width 80 height 38
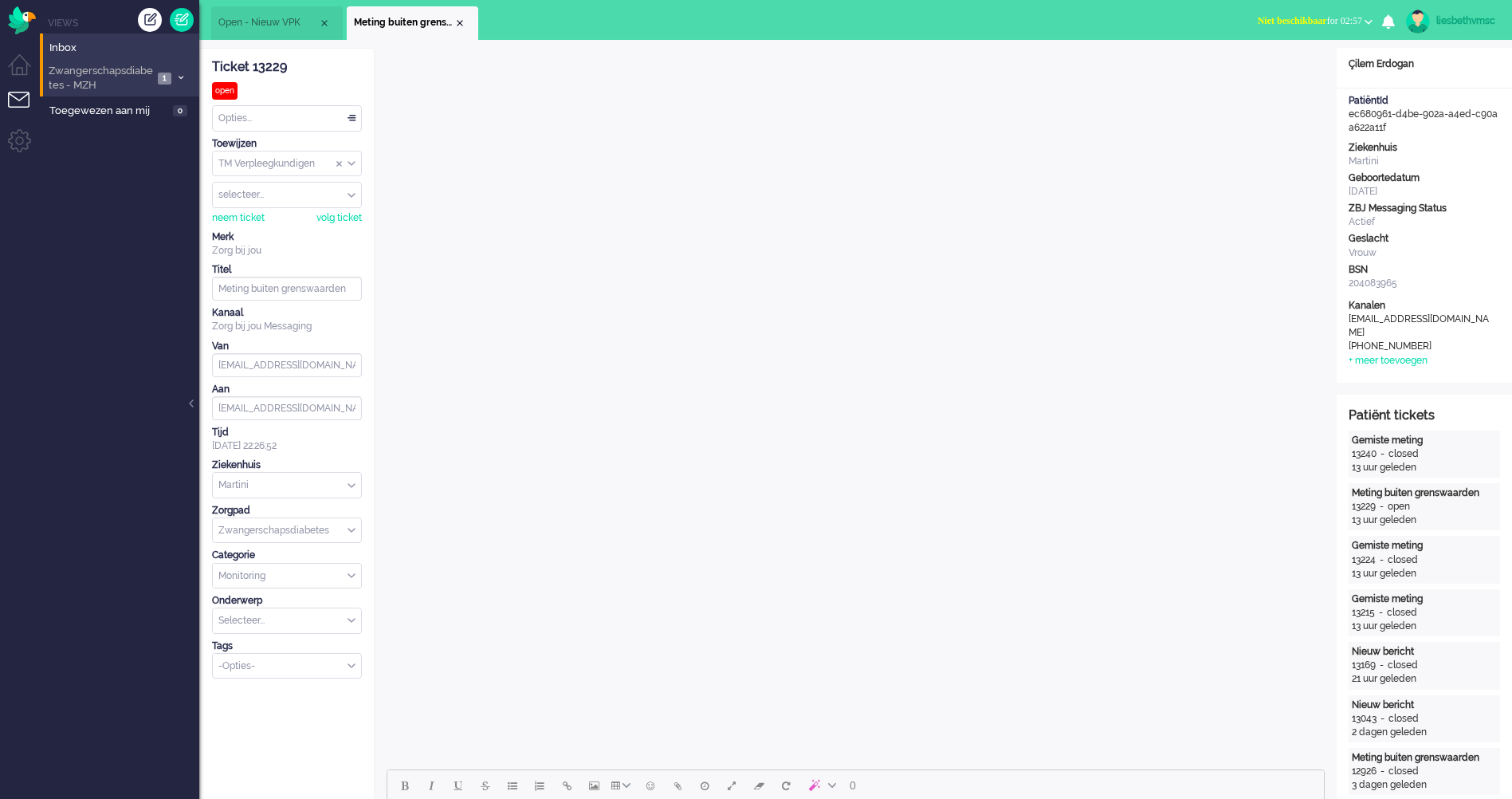
click at [116, 72] on span "Zwangerschapsdiabetes - MZH" at bounding box center [99, 78] width 107 height 30
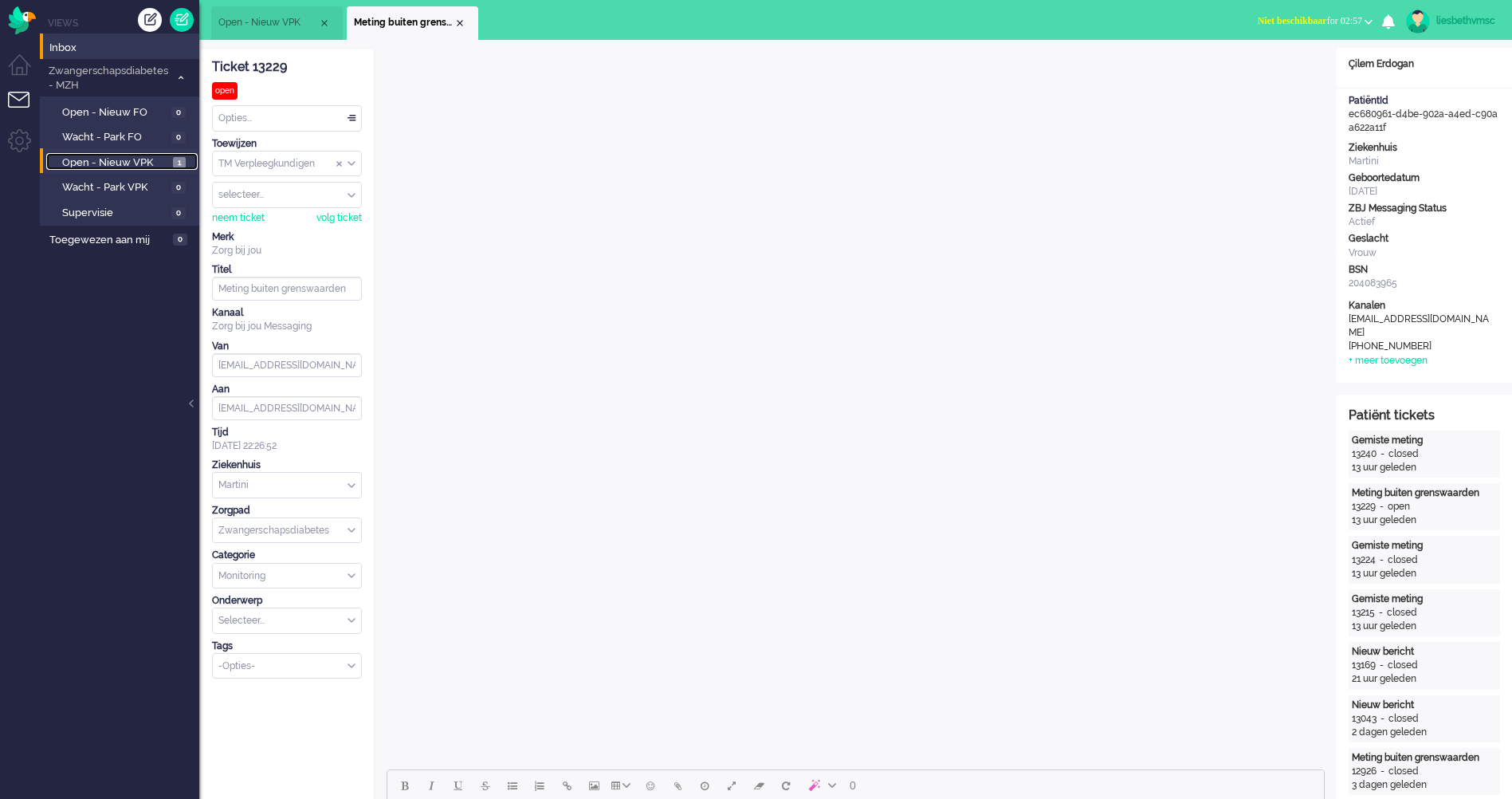
click at [94, 158] on span "Open - Nieuw VPK" at bounding box center [115, 163] width 107 height 15
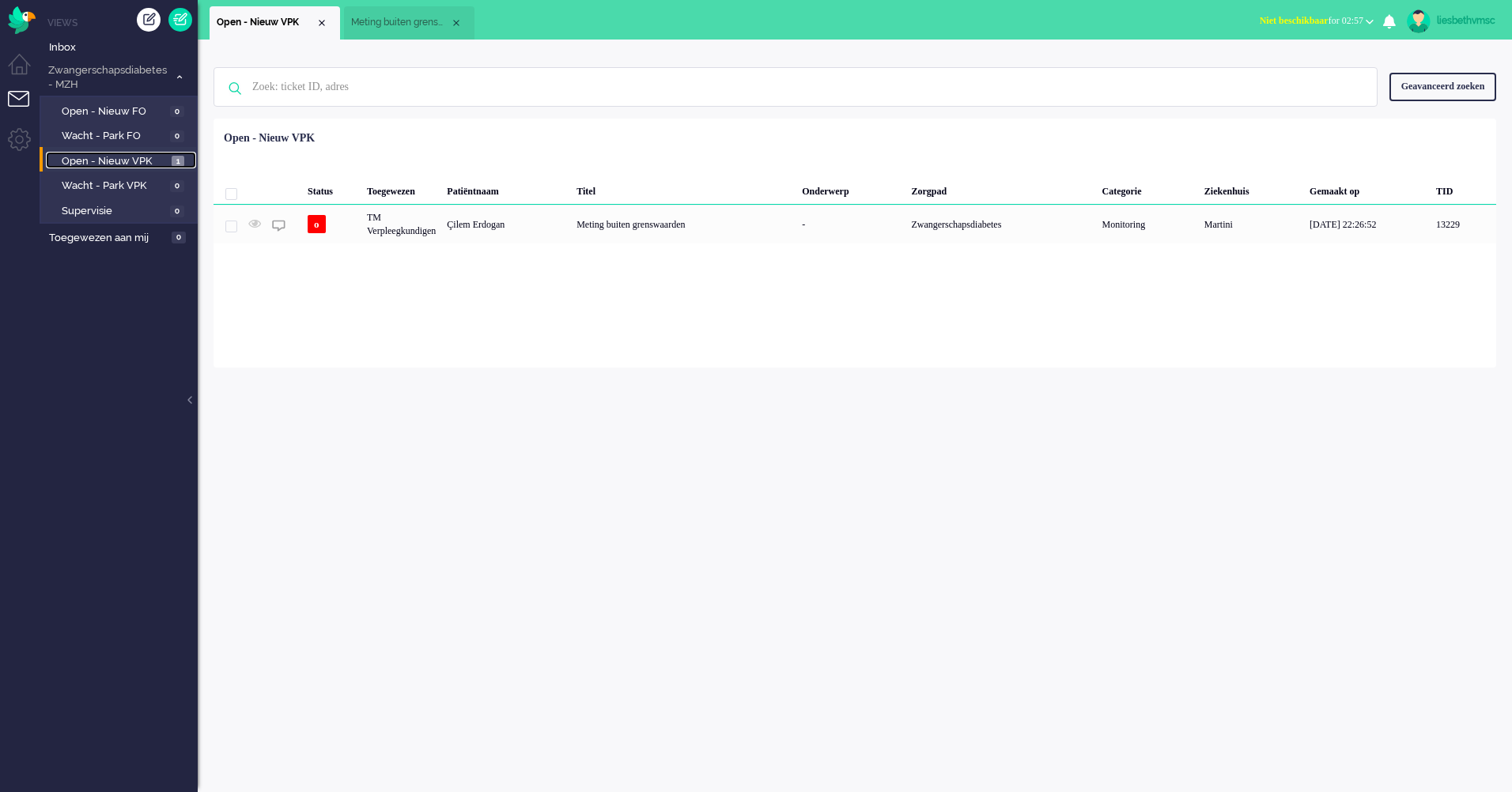
click at [94, 161] on span "Open - Nieuw VPK" at bounding box center [114, 161] width 106 height 15
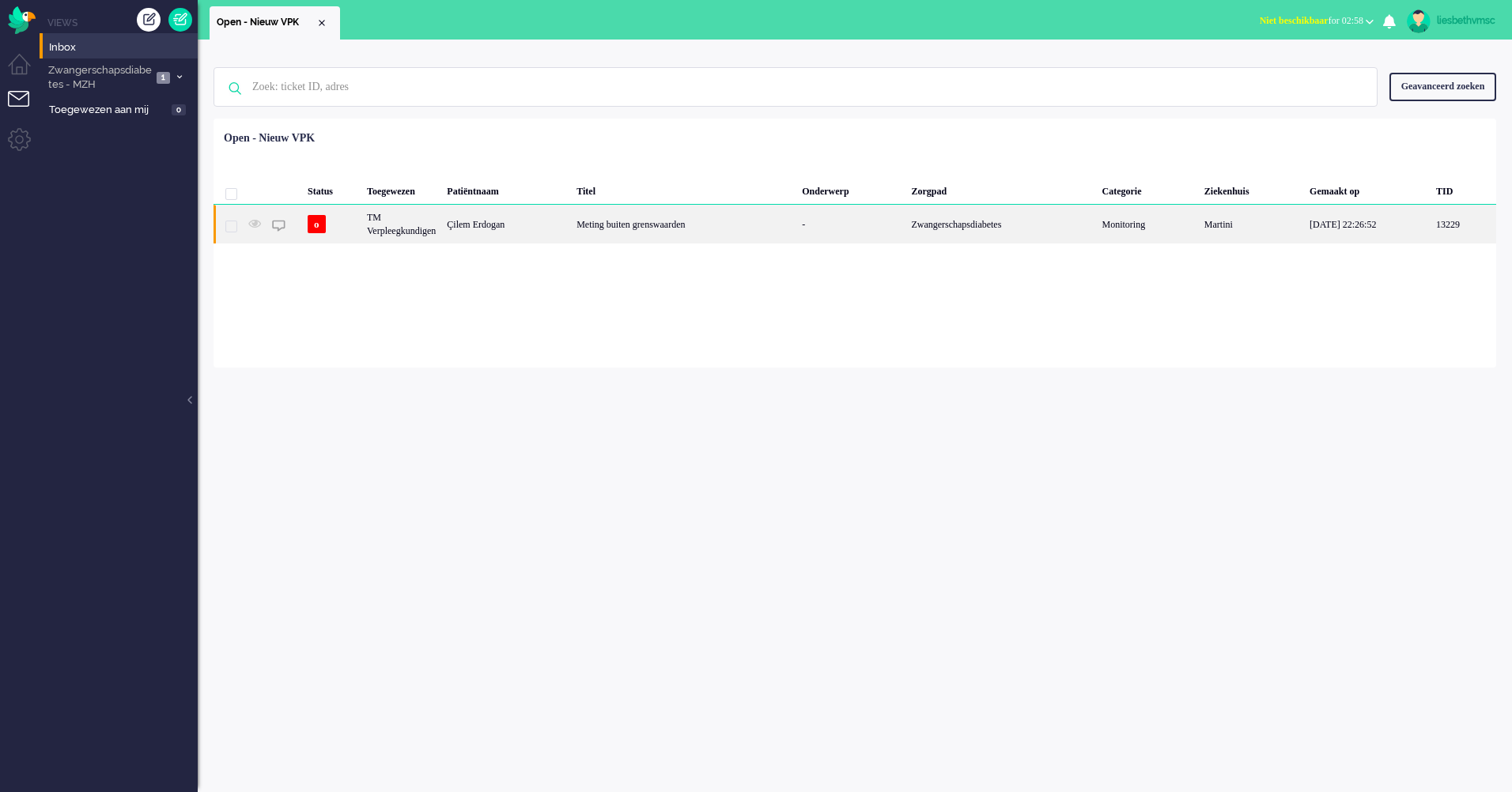
click at [415, 231] on div "TM Verpleegkundigen" at bounding box center [401, 224] width 80 height 38
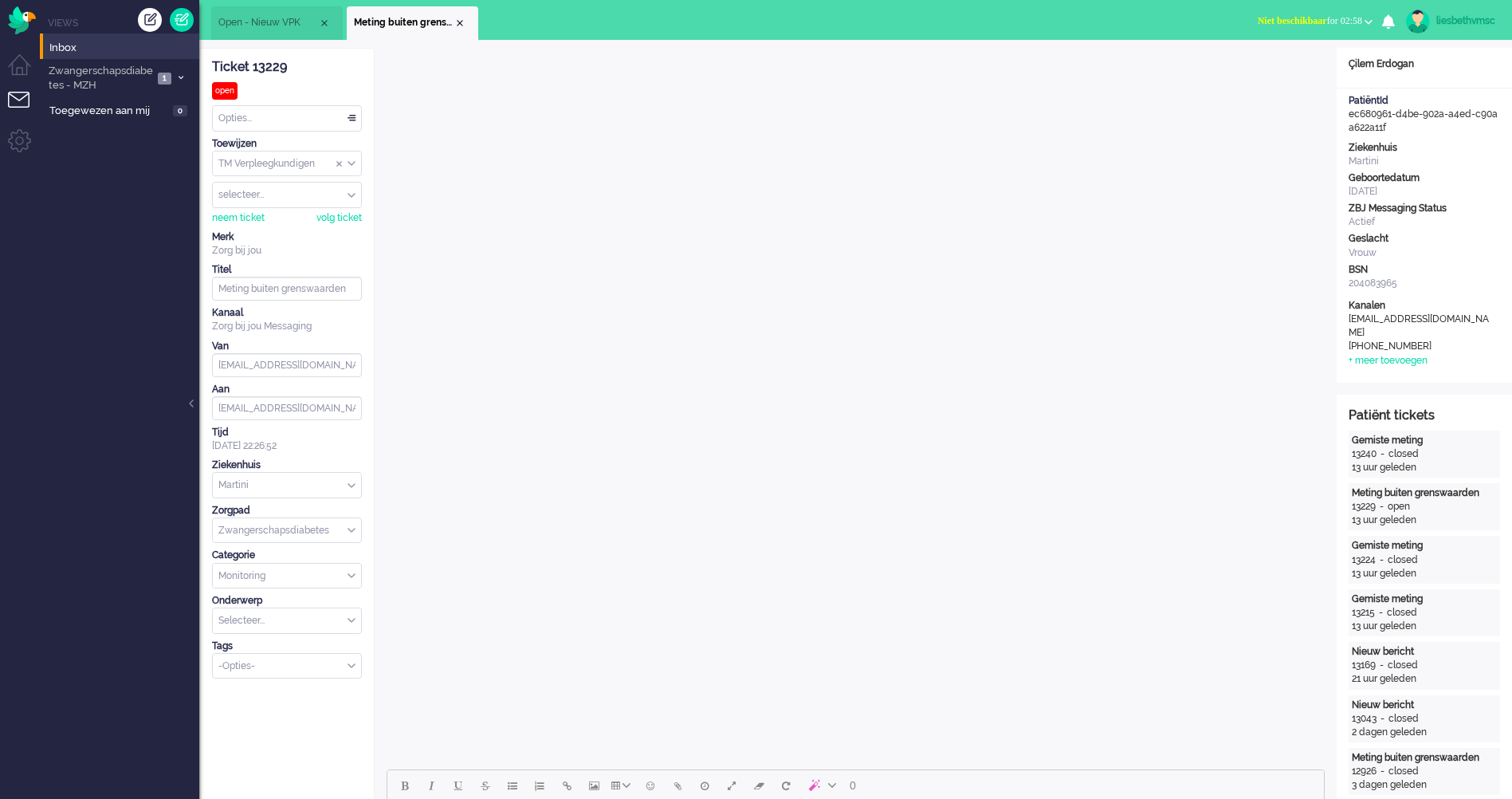
click at [220, 90] on div "open" at bounding box center [225, 90] width 25 height 17
click at [129, 78] on span "Zwangerschapsdiabetes - MZH" at bounding box center [99, 78] width 107 height 30
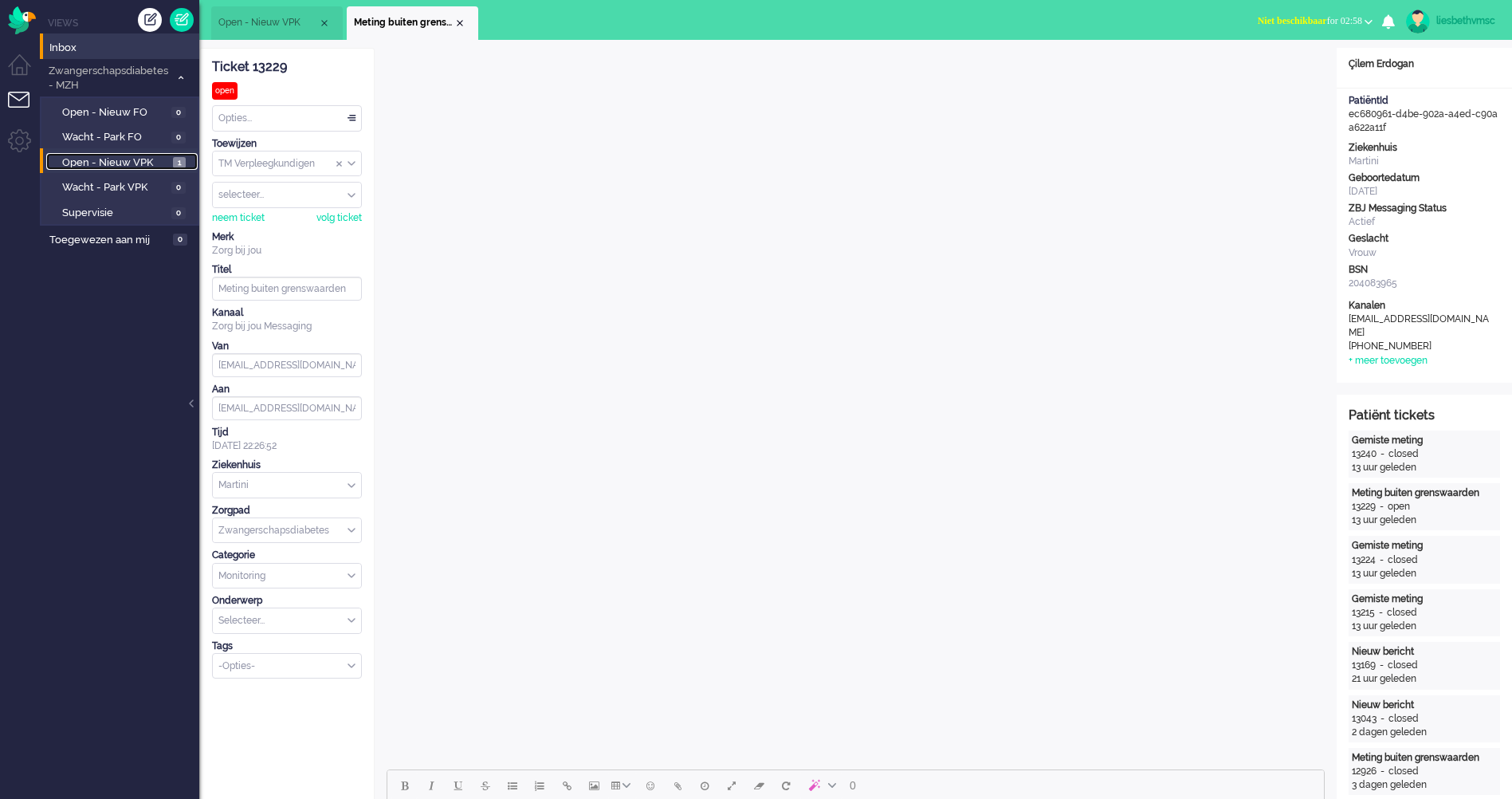
click at [102, 161] on span "Open - Nieuw VPK" at bounding box center [115, 163] width 107 height 15
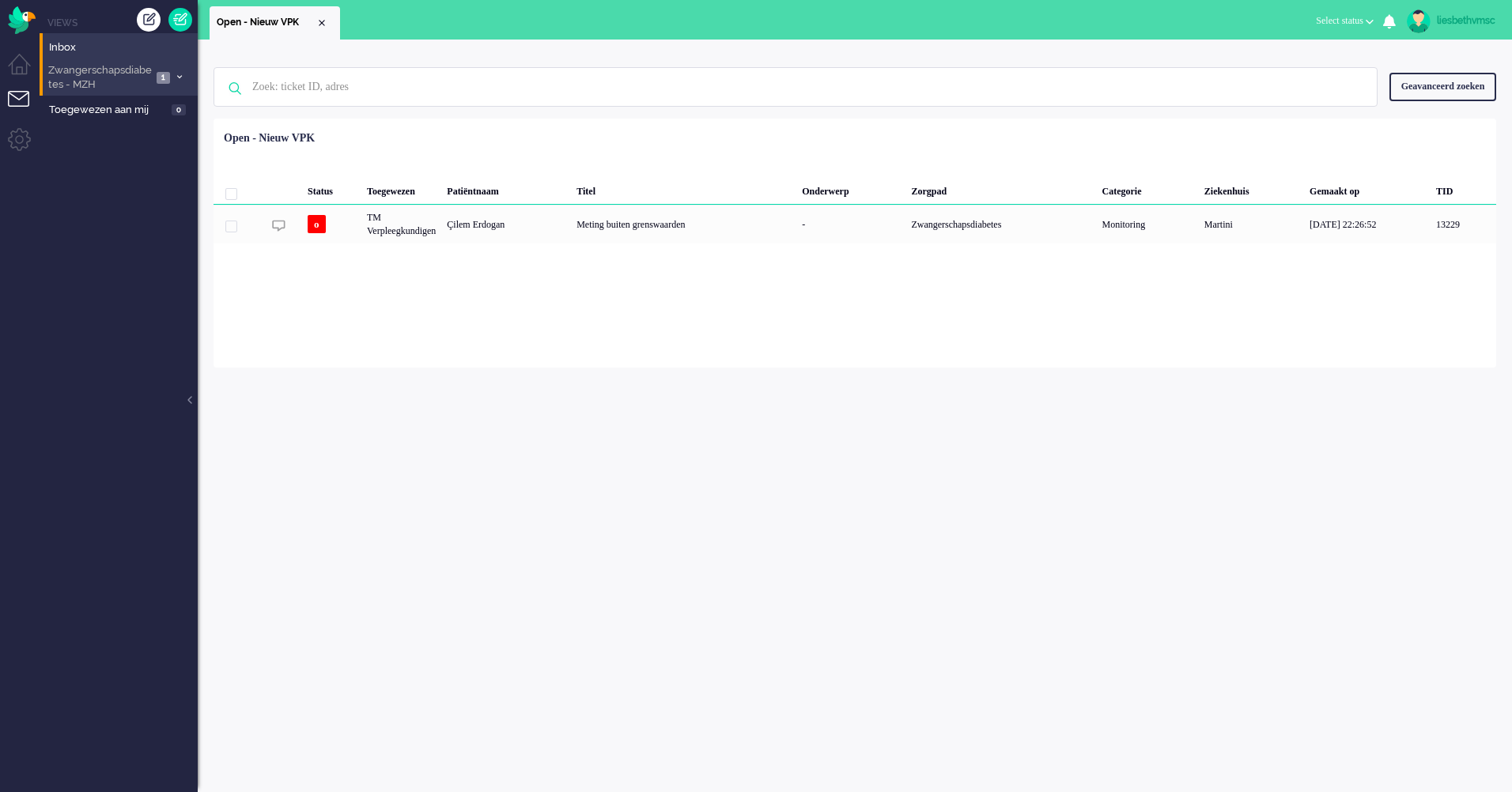
click at [62, 74] on span "Zwangerschapsdiabetes - MZH" at bounding box center [98, 78] width 106 height 29
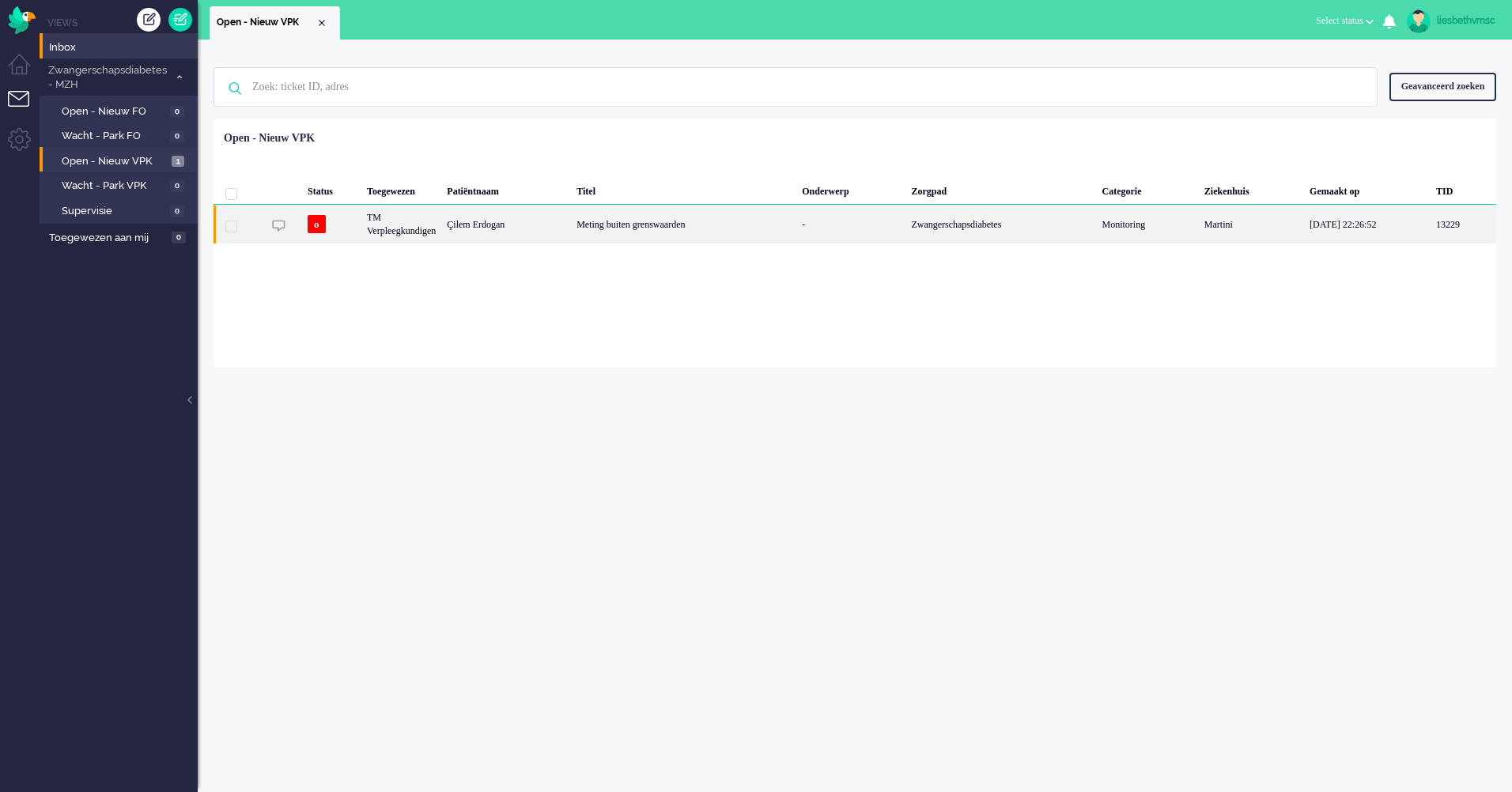
click at [442, 228] on div "TM Verpleegkundigen" at bounding box center [401, 224] width 80 height 38
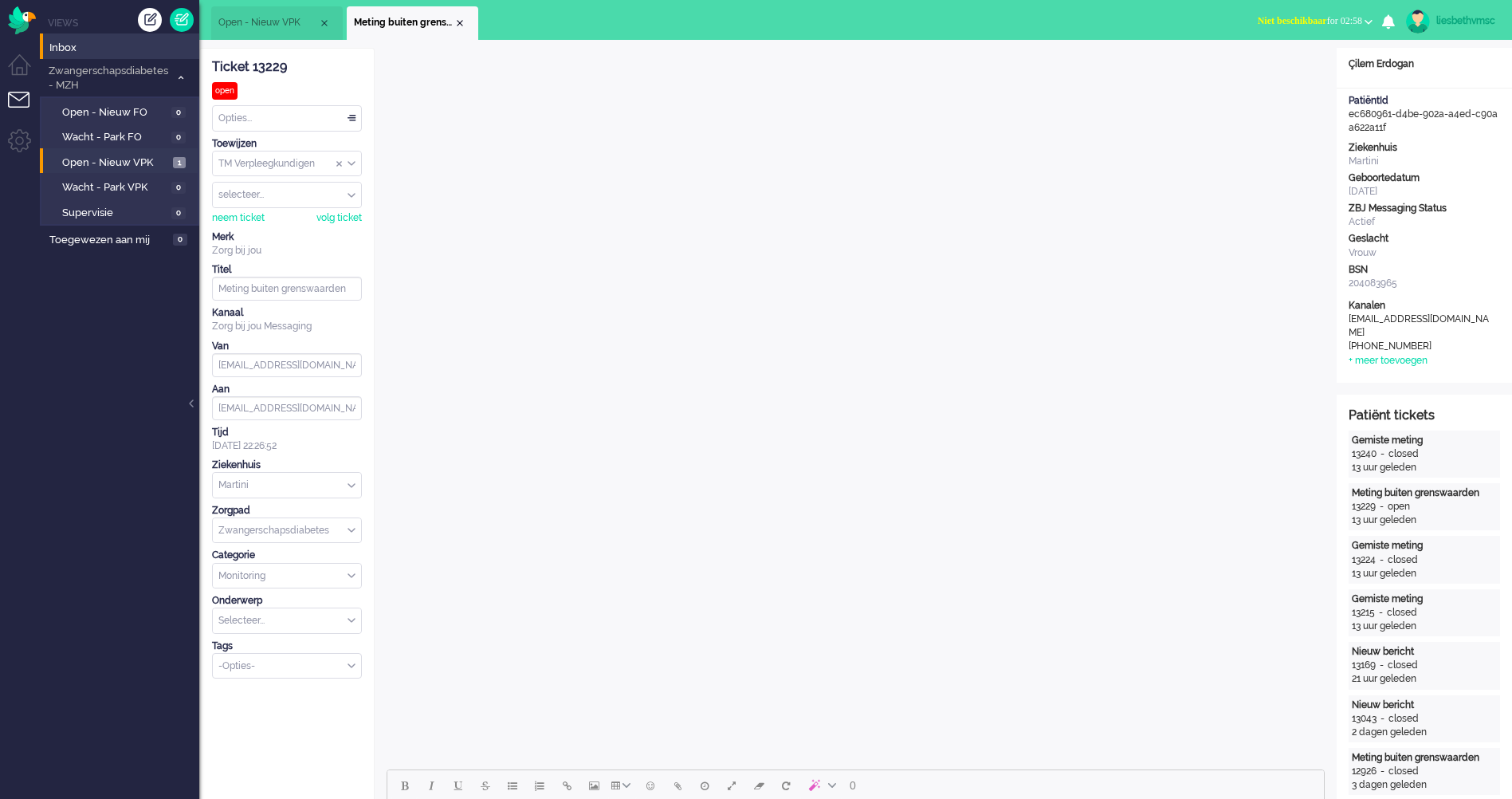
click at [222, 91] on div "open" at bounding box center [225, 90] width 25 height 17
click at [221, 91] on div "open" at bounding box center [225, 90] width 25 height 17
click at [353, 119] on div "Opties..." at bounding box center [287, 118] width 148 height 24
click at [250, 230] on span "Opgelost" at bounding box center [240, 231] width 40 height 13
click at [99, 160] on span "Open - Nieuw VPK" at bounding box center [115, 163] width 107 height 15
